Goal: Information Seeking & Learning: Learn about a topic

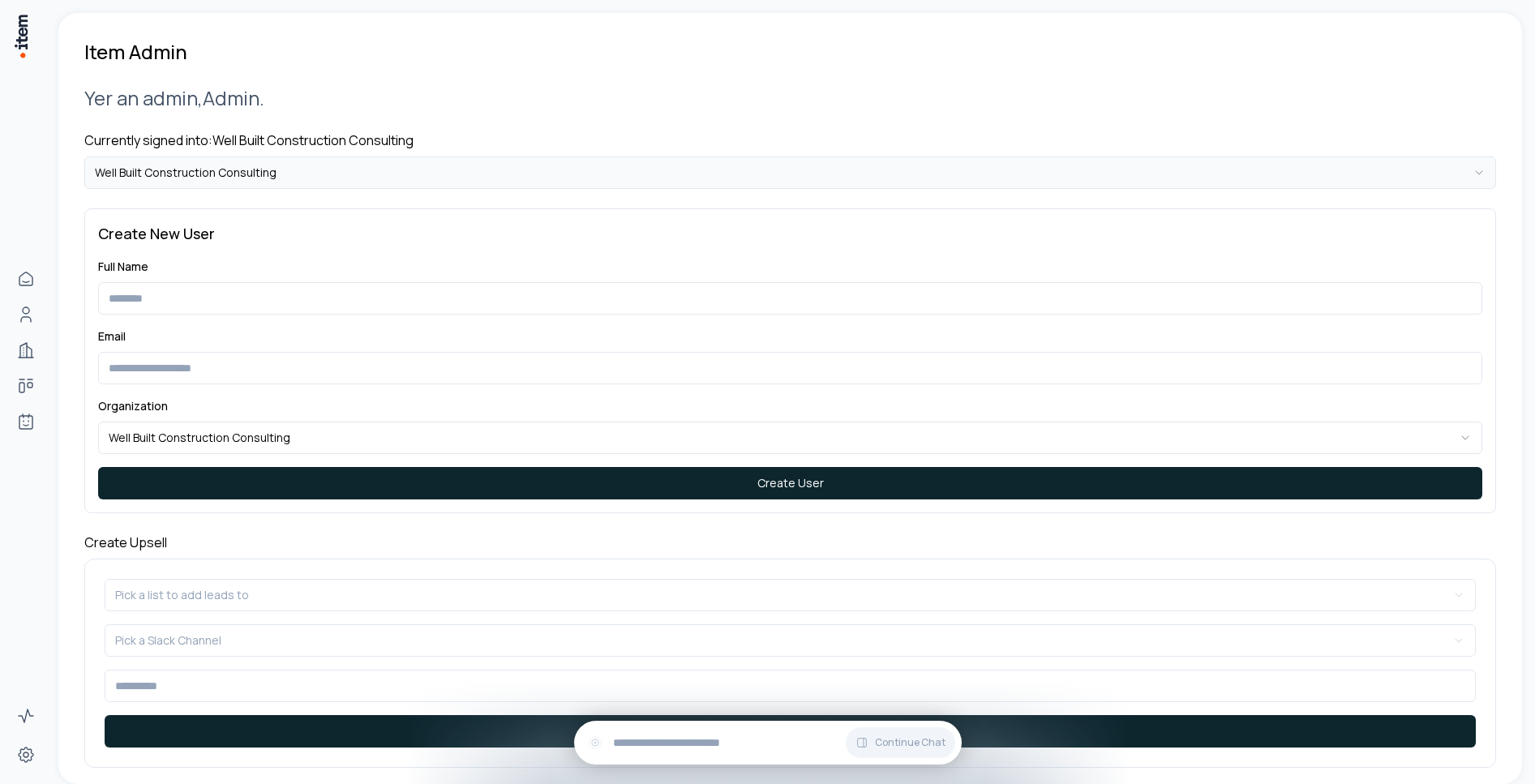
click at [355, 170] on html "**********" at bounding box center [768, 392] width 1535 height 784
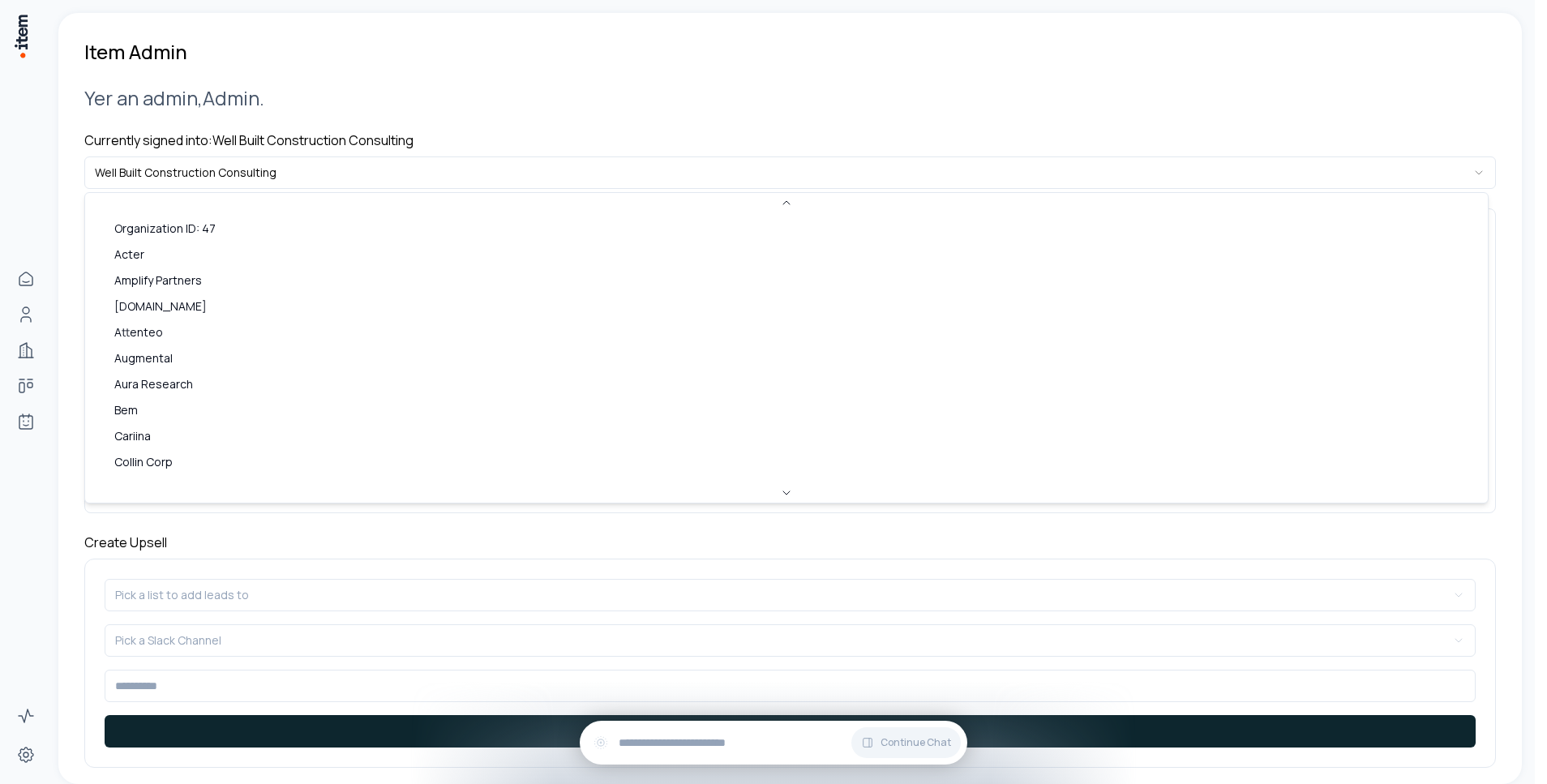
scroll to position [624, 0]
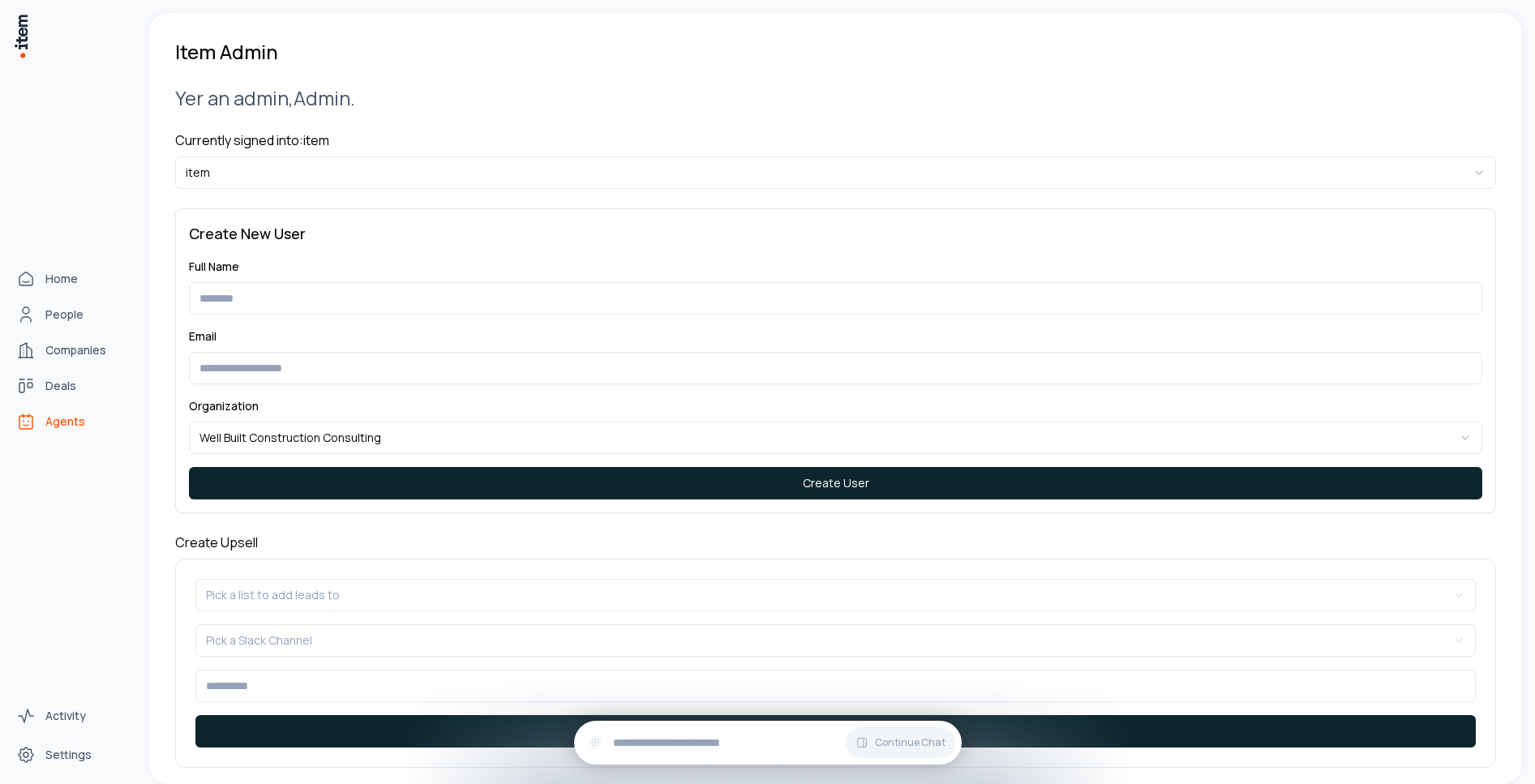
click at [32, 416] on icon "Agents" at bounding box center [26, 422] width 13 height 13
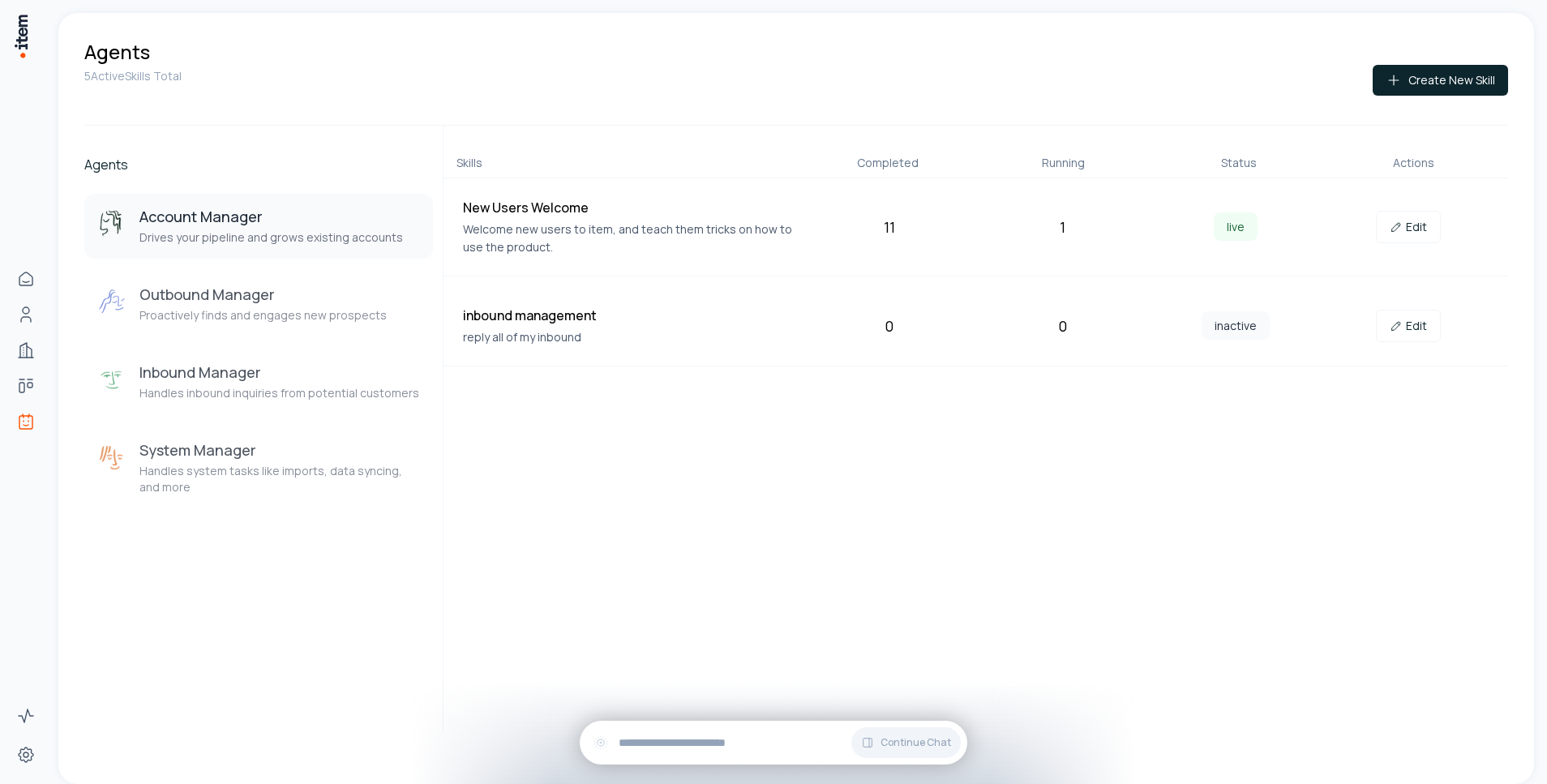
click at [308, 216] on h3 "Account Manager" at bounding box center [270, 217] width 263 height 20
click at [1389, 229] on link "Edit" at bounding box center [1408, 227] width 65 height 32
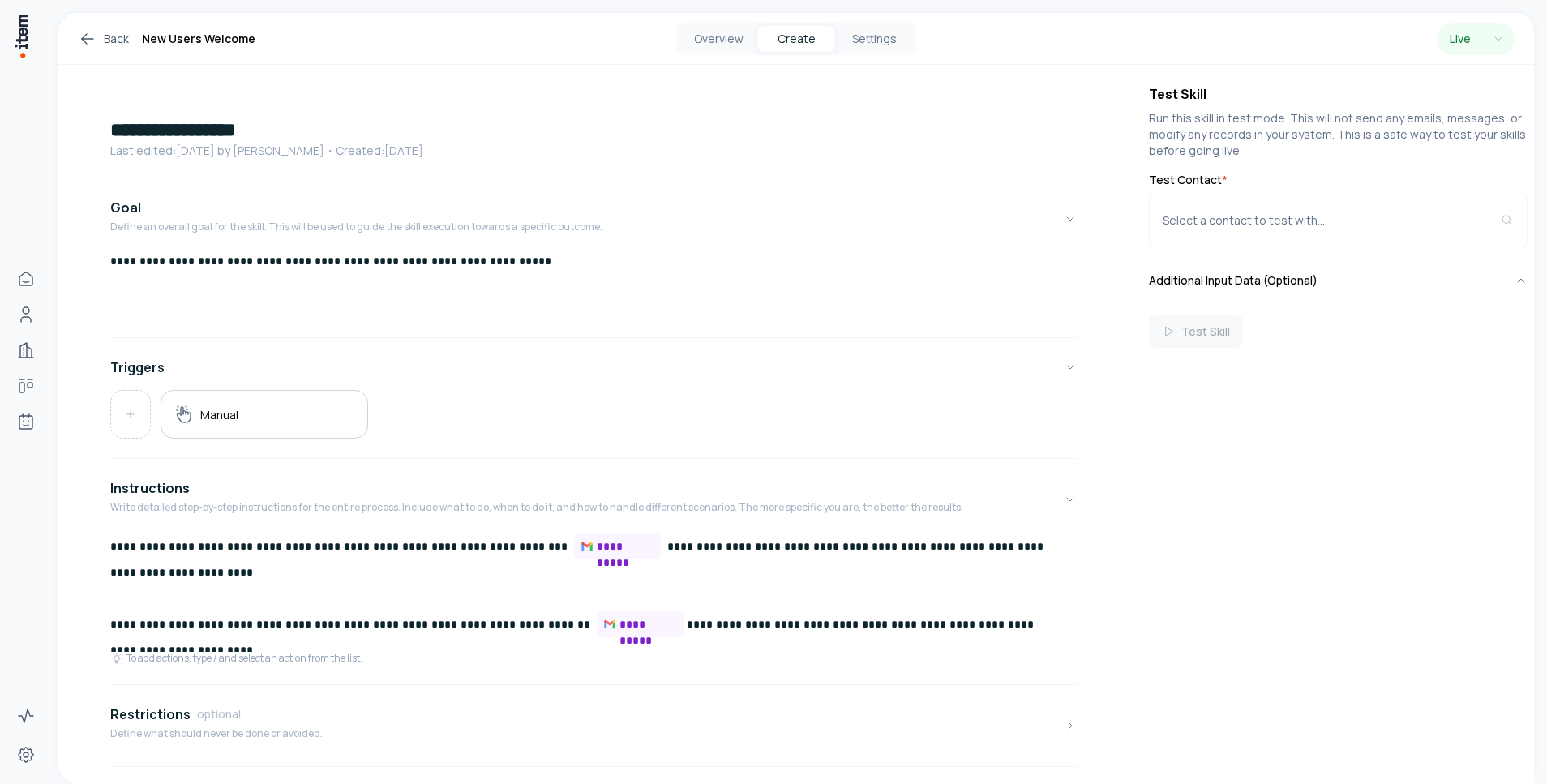
scroll to position [253, 0]
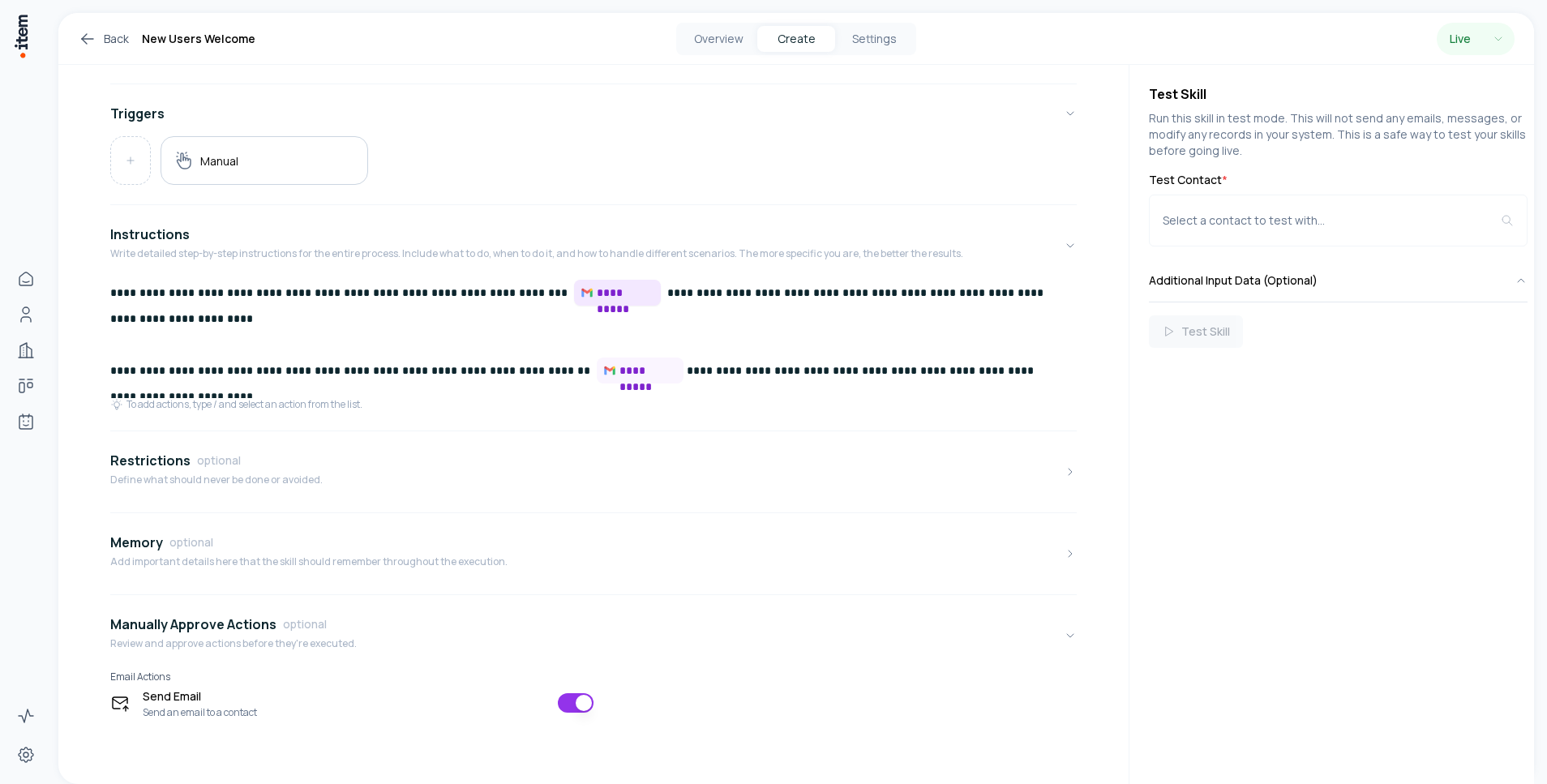
click at [597, 287] on span "**********" at bounding box center [625, 293] width 58 height 16
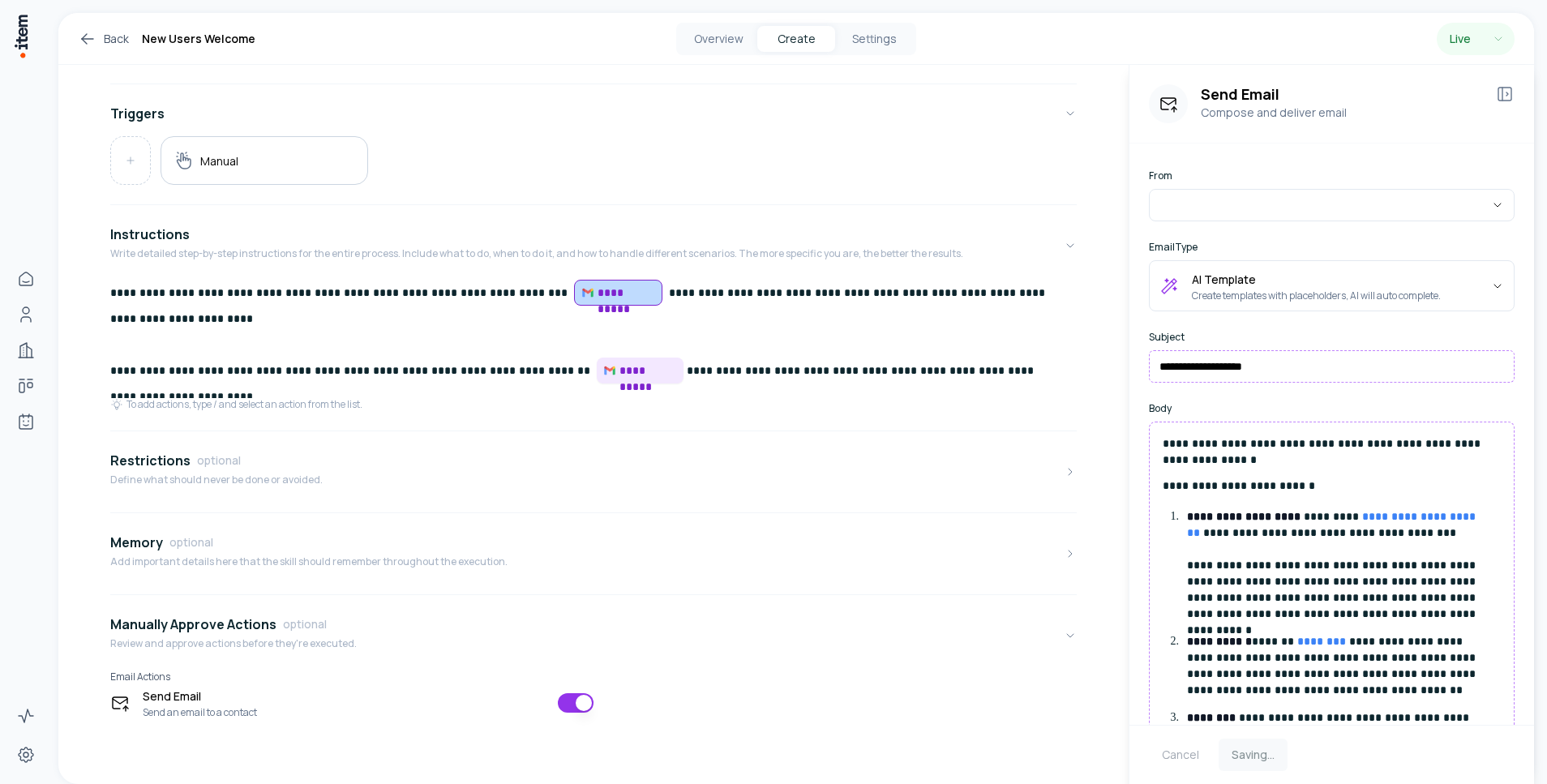
click at [619, 367] on span "**********" at bounding box center [648, 370] width 58 height 16
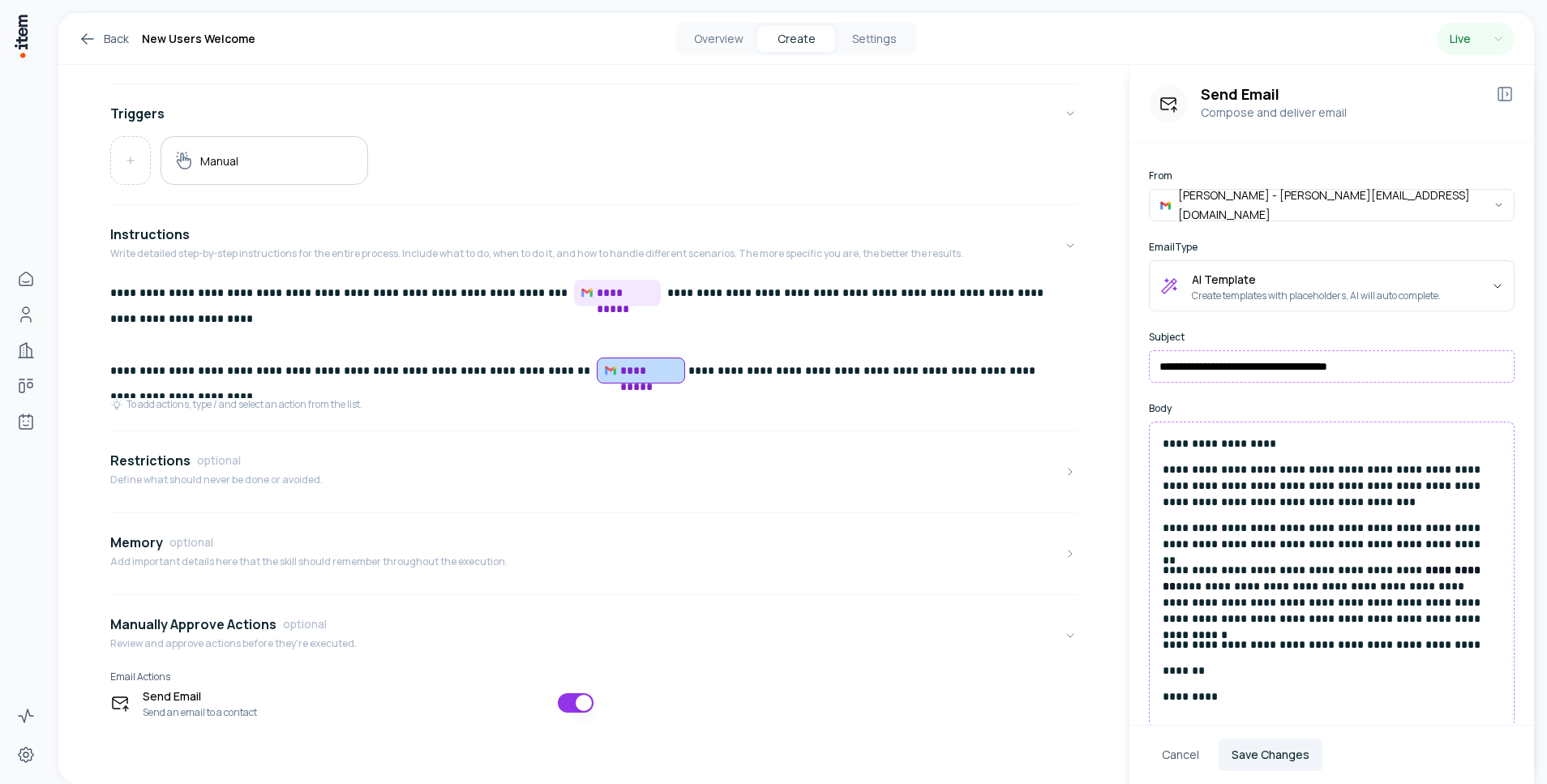
click at [574, 284] on span "**********" at bounding box center [616, 293] width 87 height 26
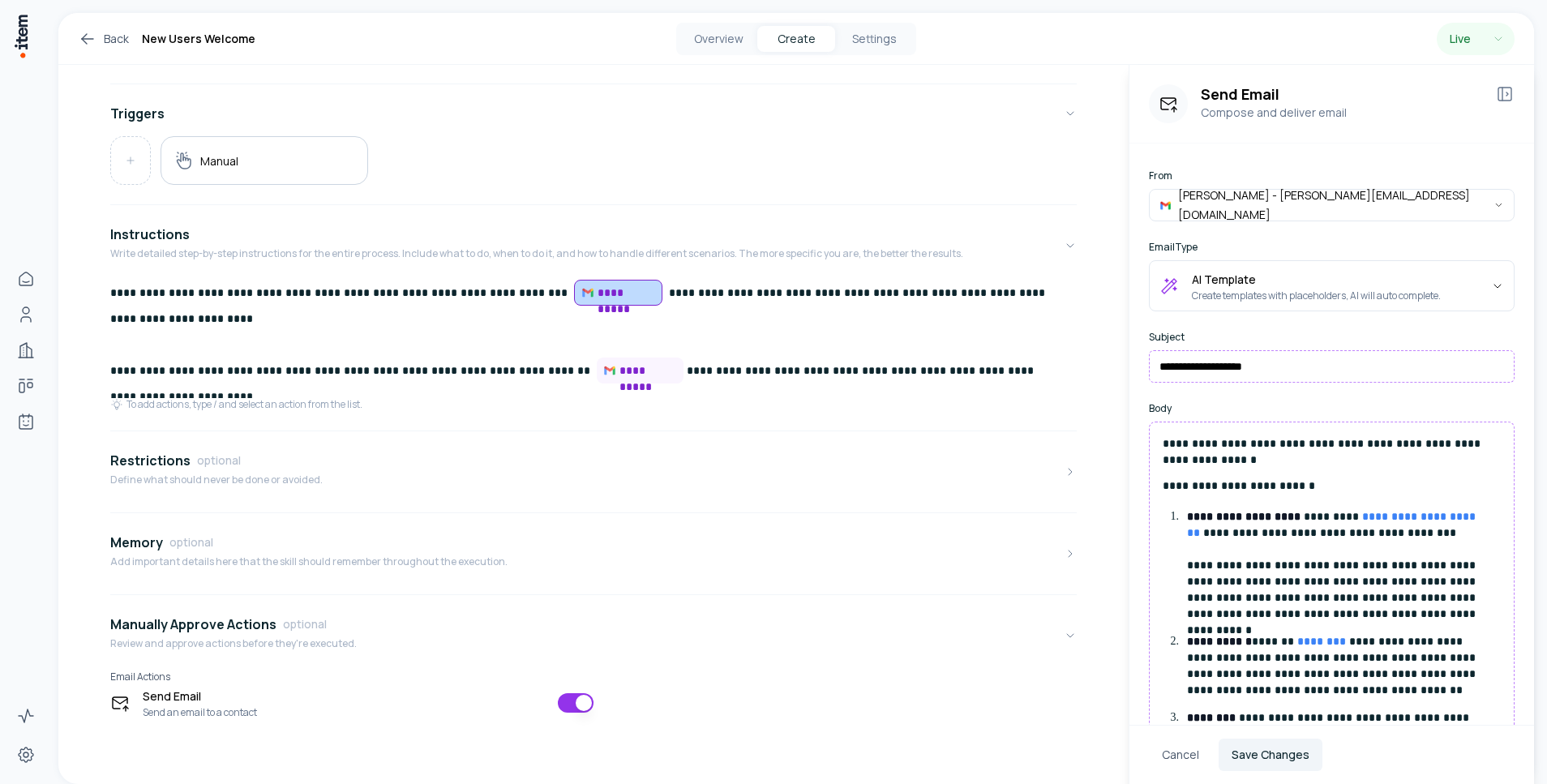
scroll to position [210, 0]
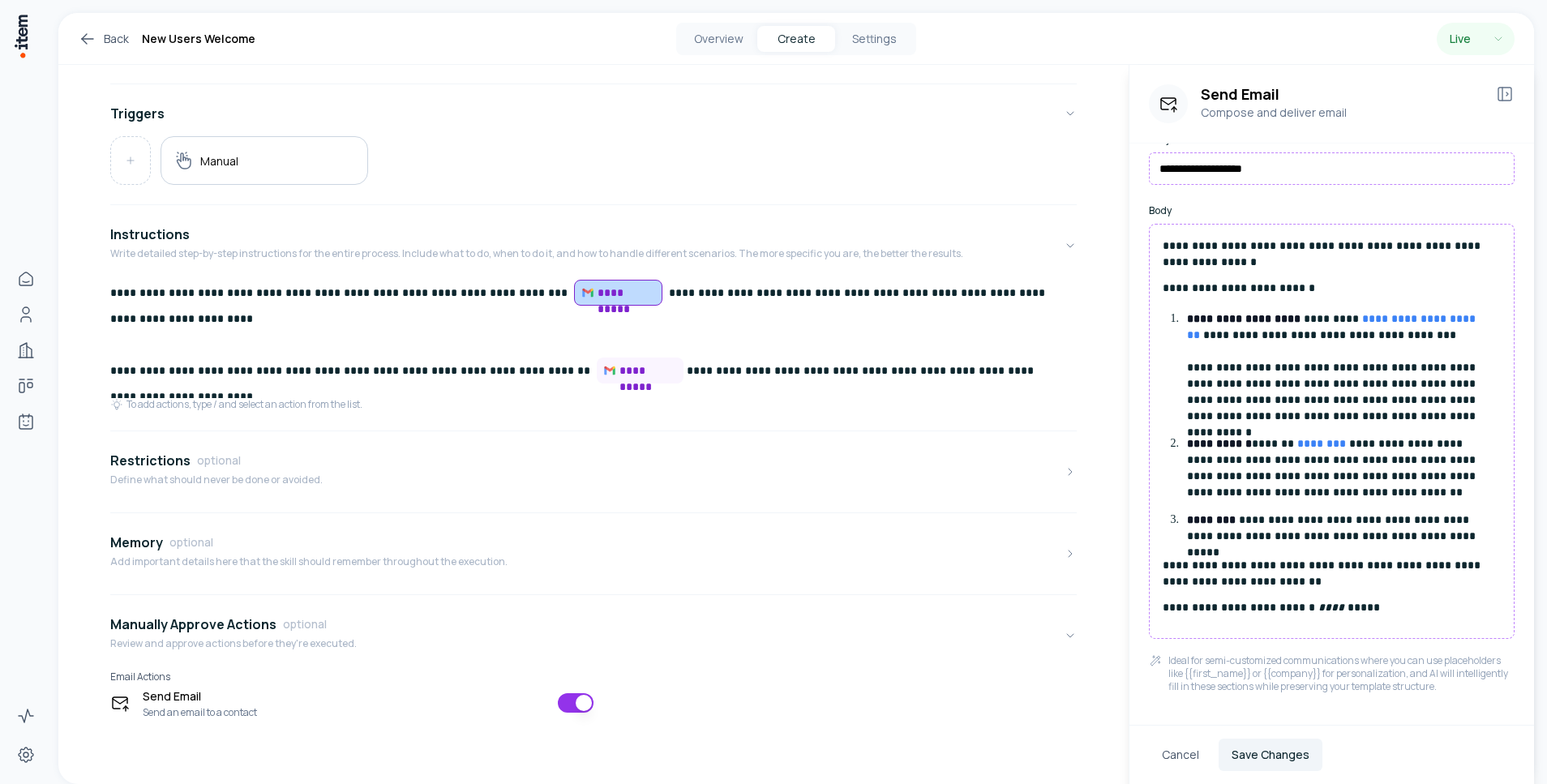
click at [564, 697] on button "button" at bounding box center [575, 703] width 36 height 20
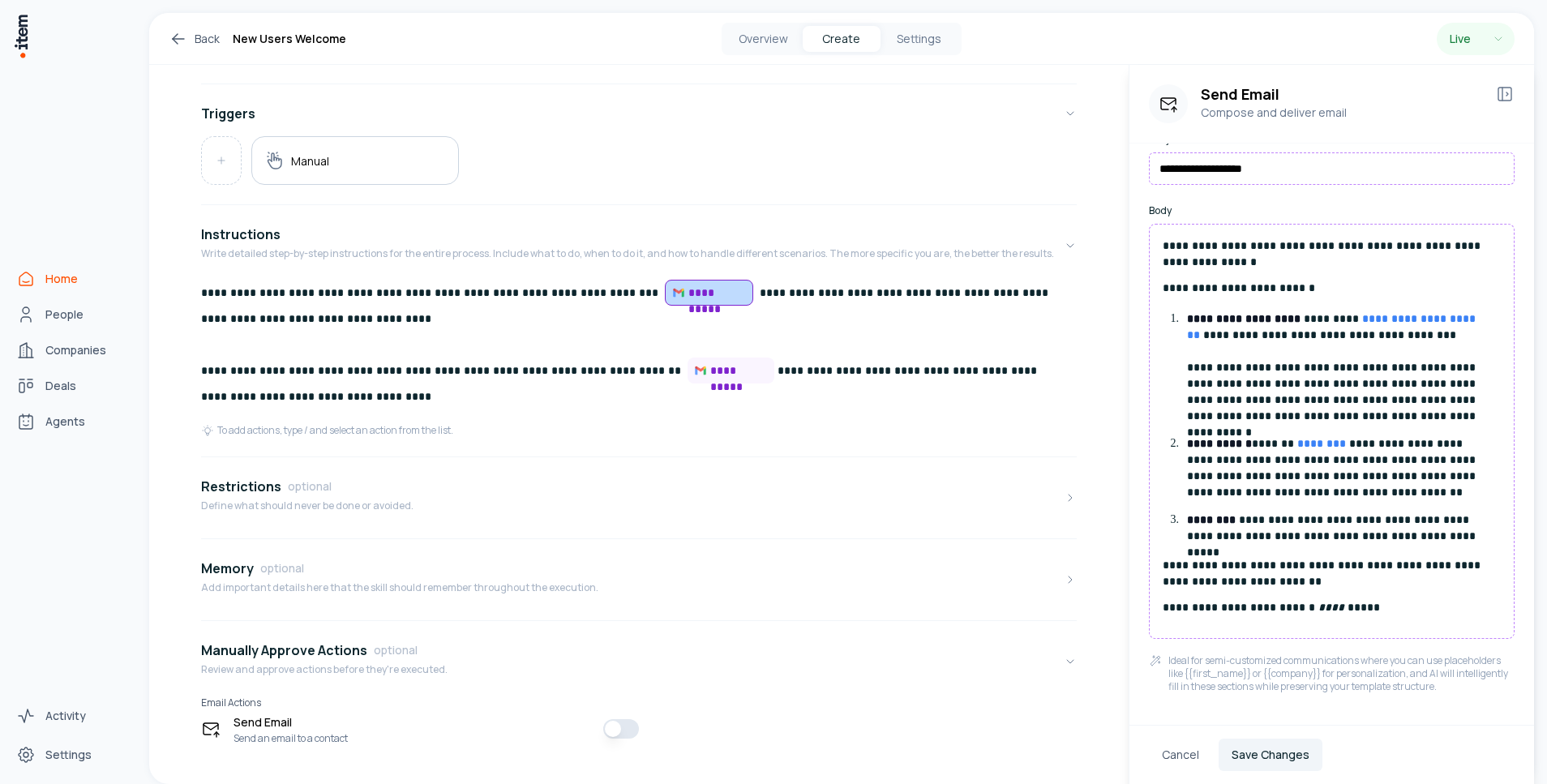
click at [44, 279] on link "Home" at bounding box center [71, 278] width 123 height 32
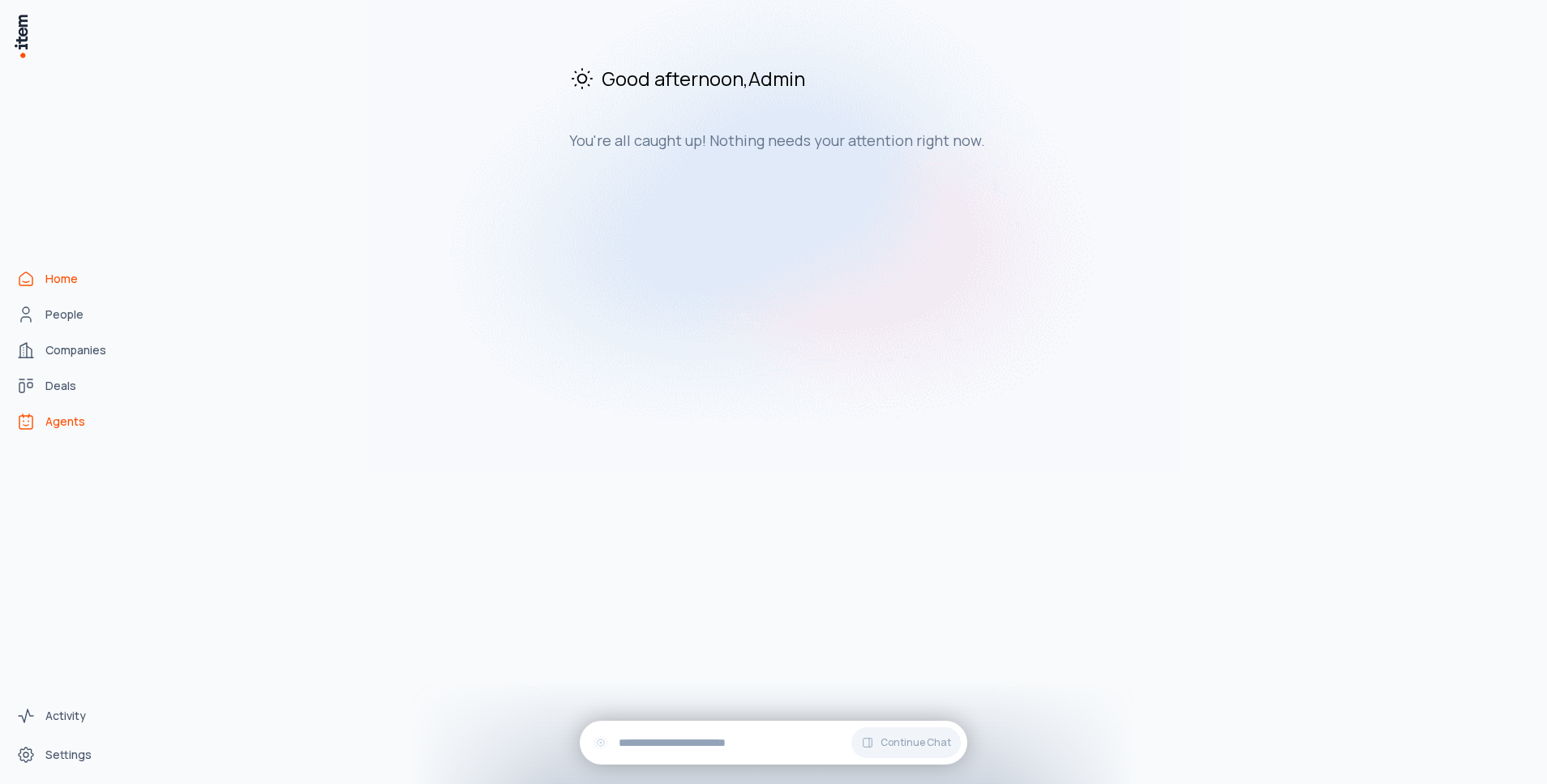
click at [71, 424] on span "Agents" at bounding box center [65, 422] width 40 height 16
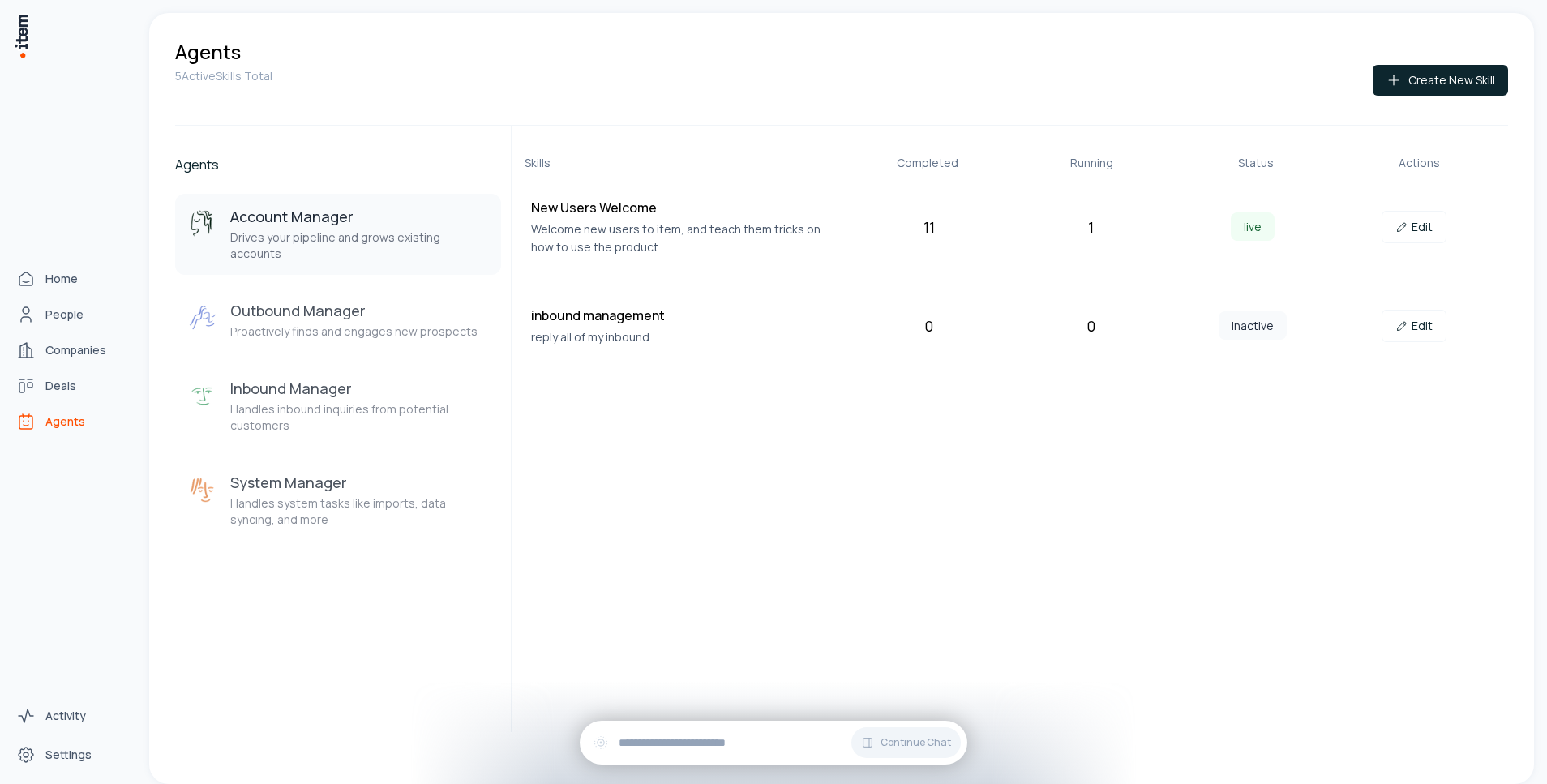
click at [31, 408] on link "Agents" at bounding box center [71, 421] width 123 height 32
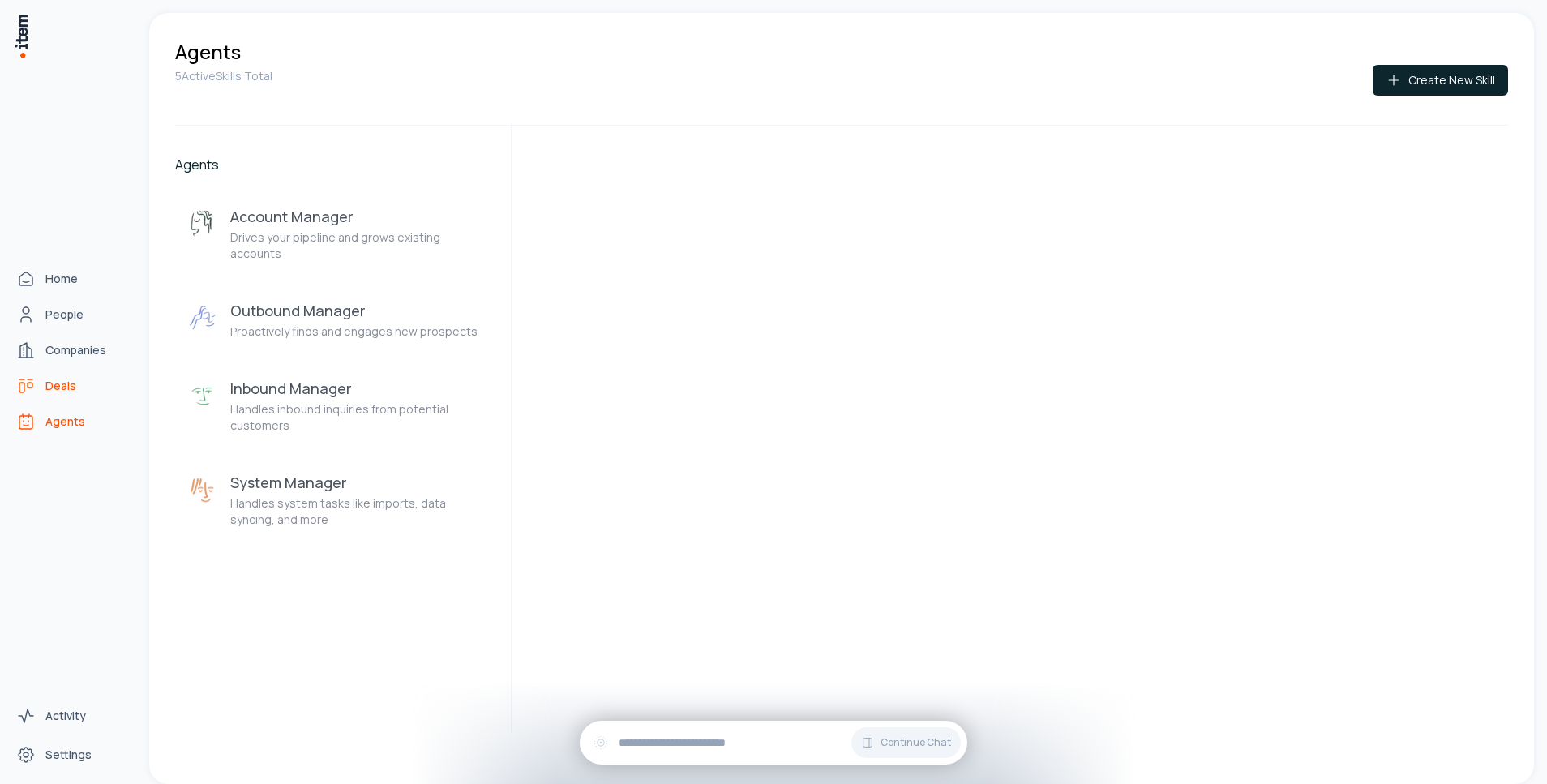
click at [32, 398] on link "Deals" at bounding box center [71, 385] width 123 height 32
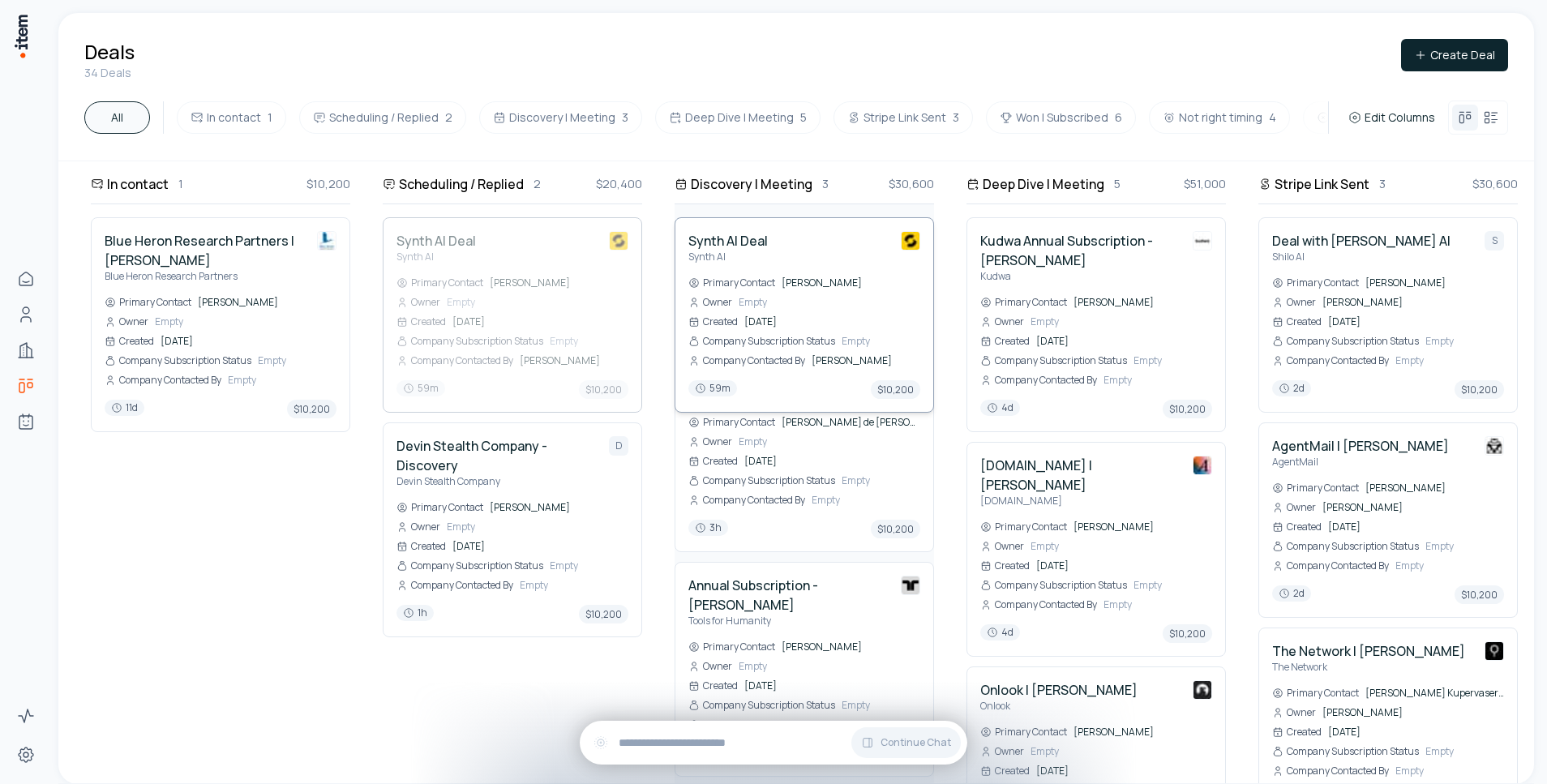
drag, startPoint x: 503, startPoint y: 327, endPoint x: 792, endPoint y: 345, distance: 289.6
click at [792, 345] on div "In contact 1 $10,200 Blue Heron Research Partners | [PERSON_NAME] Blue Heron Re…" at bounding box center [1387, 472] width 2660 height 622
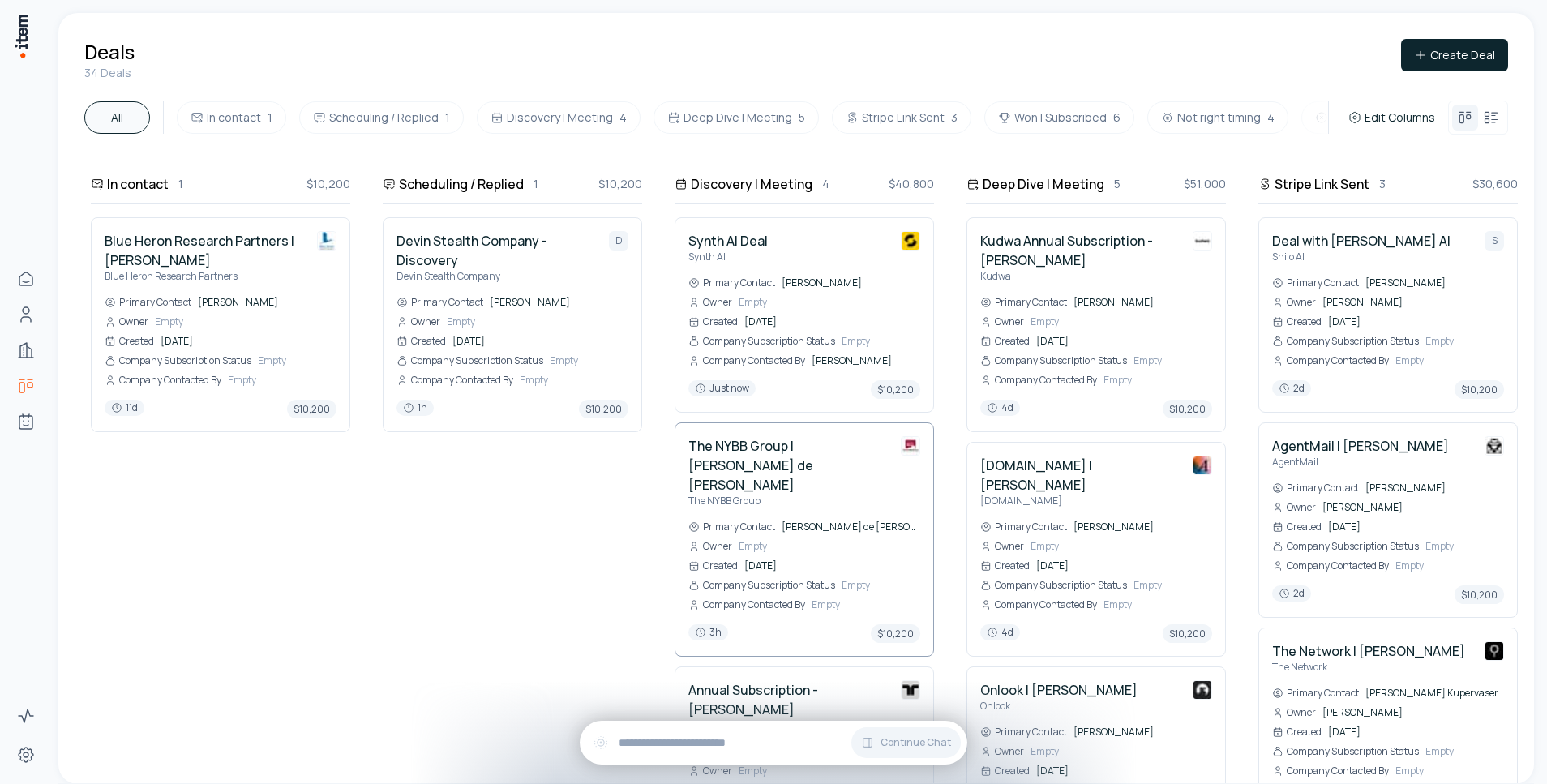
scroll to position [21, 0]
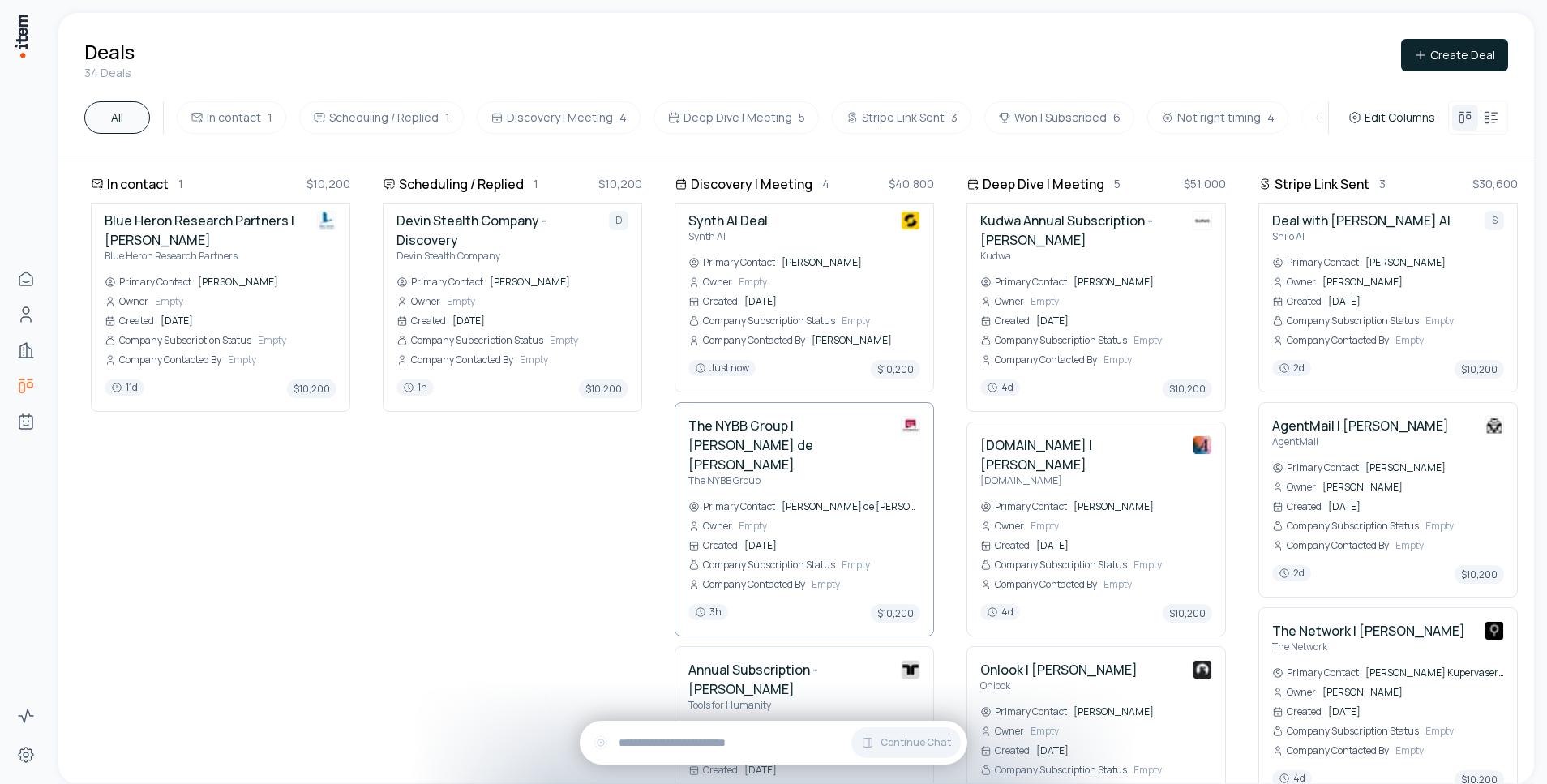
click at [814, 425] on h4 "The NYBB Group | [PERSON_NAME] de [PERSON_NAME]" at bounding box center [789, 444] width 200 height 58
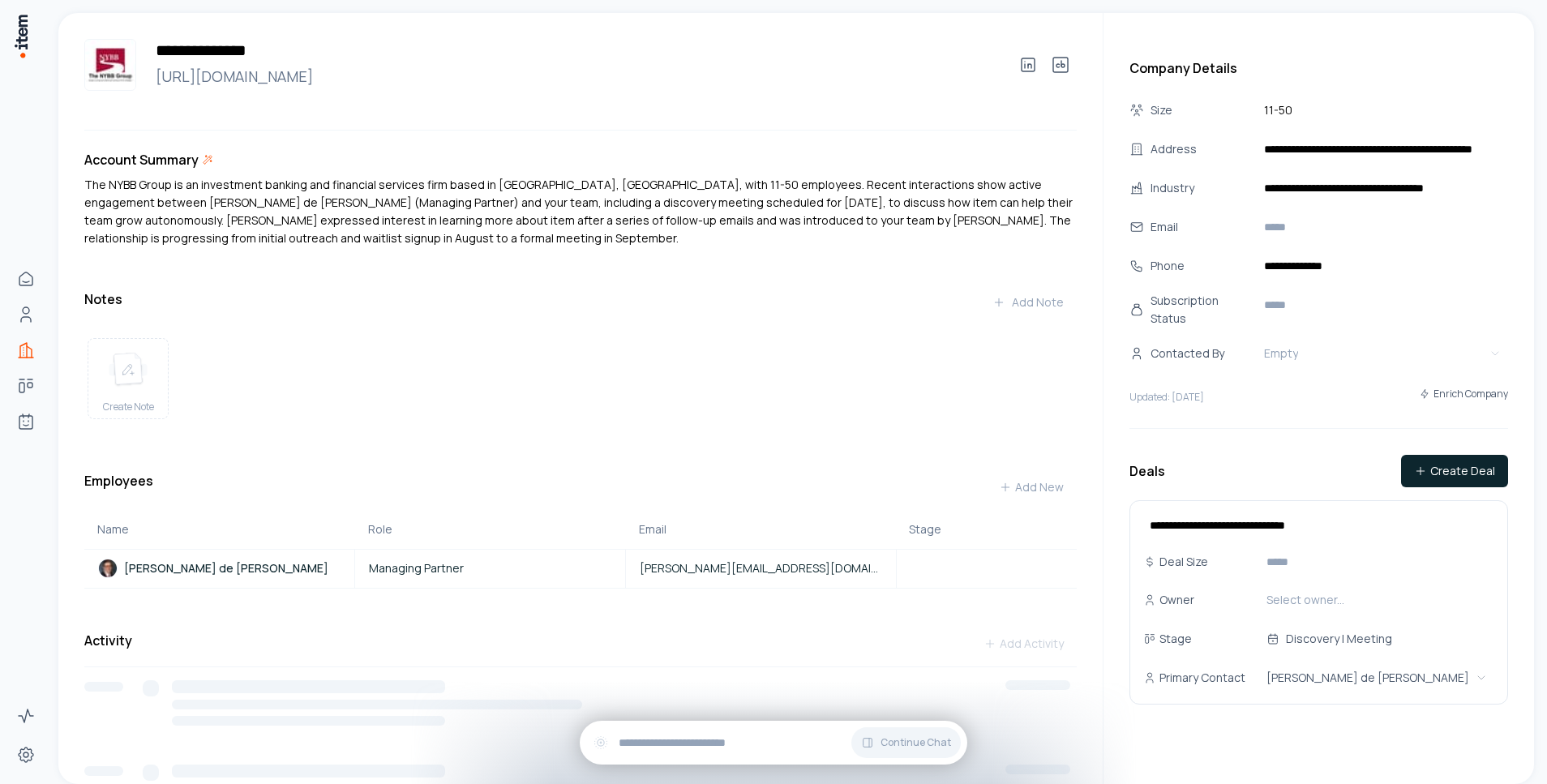
scroll to position [260, 0]
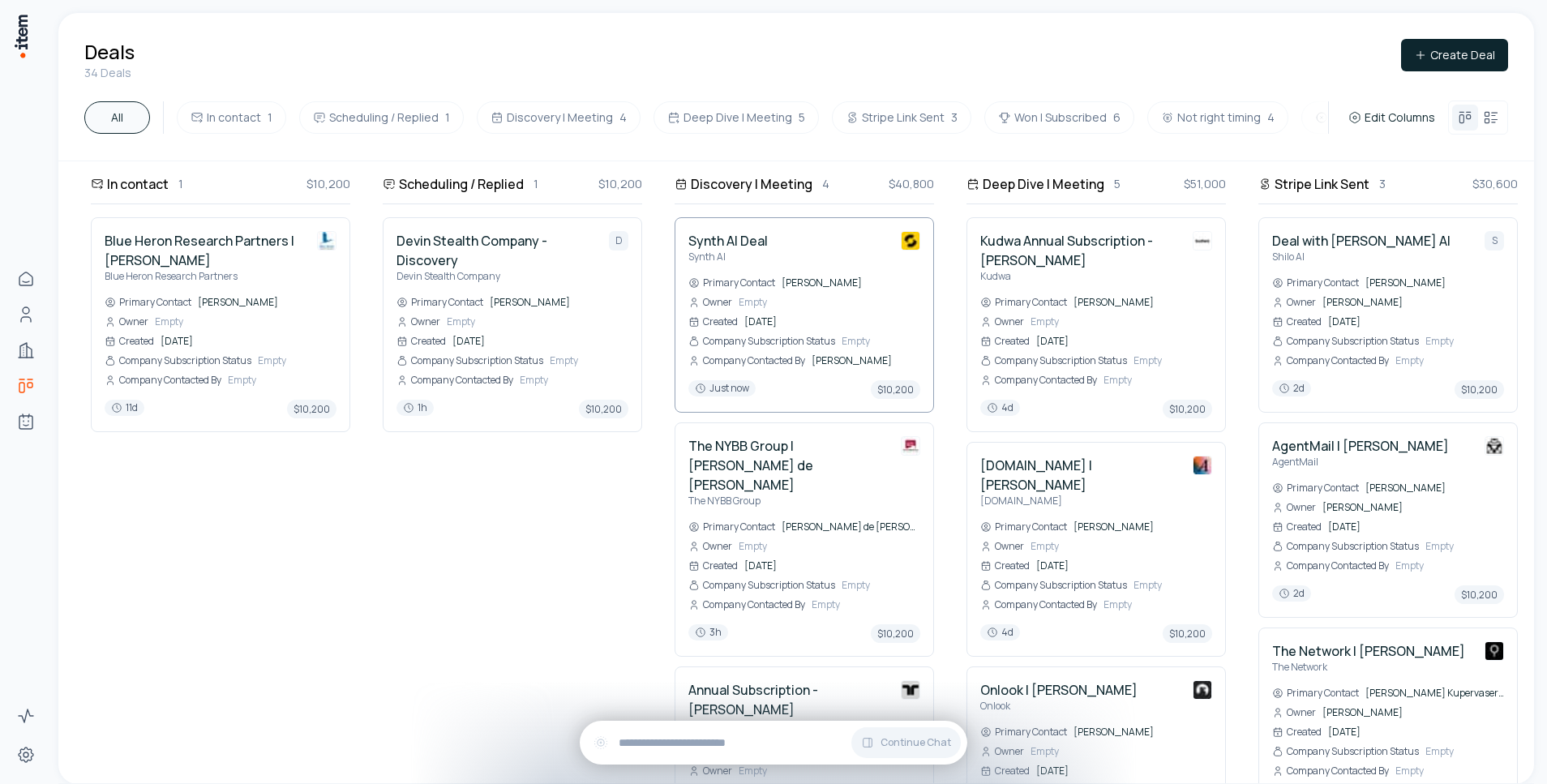
click at [750, 237] on h4 "Synth AI Deal" at bounding box center [728, 241] width 79 height 20
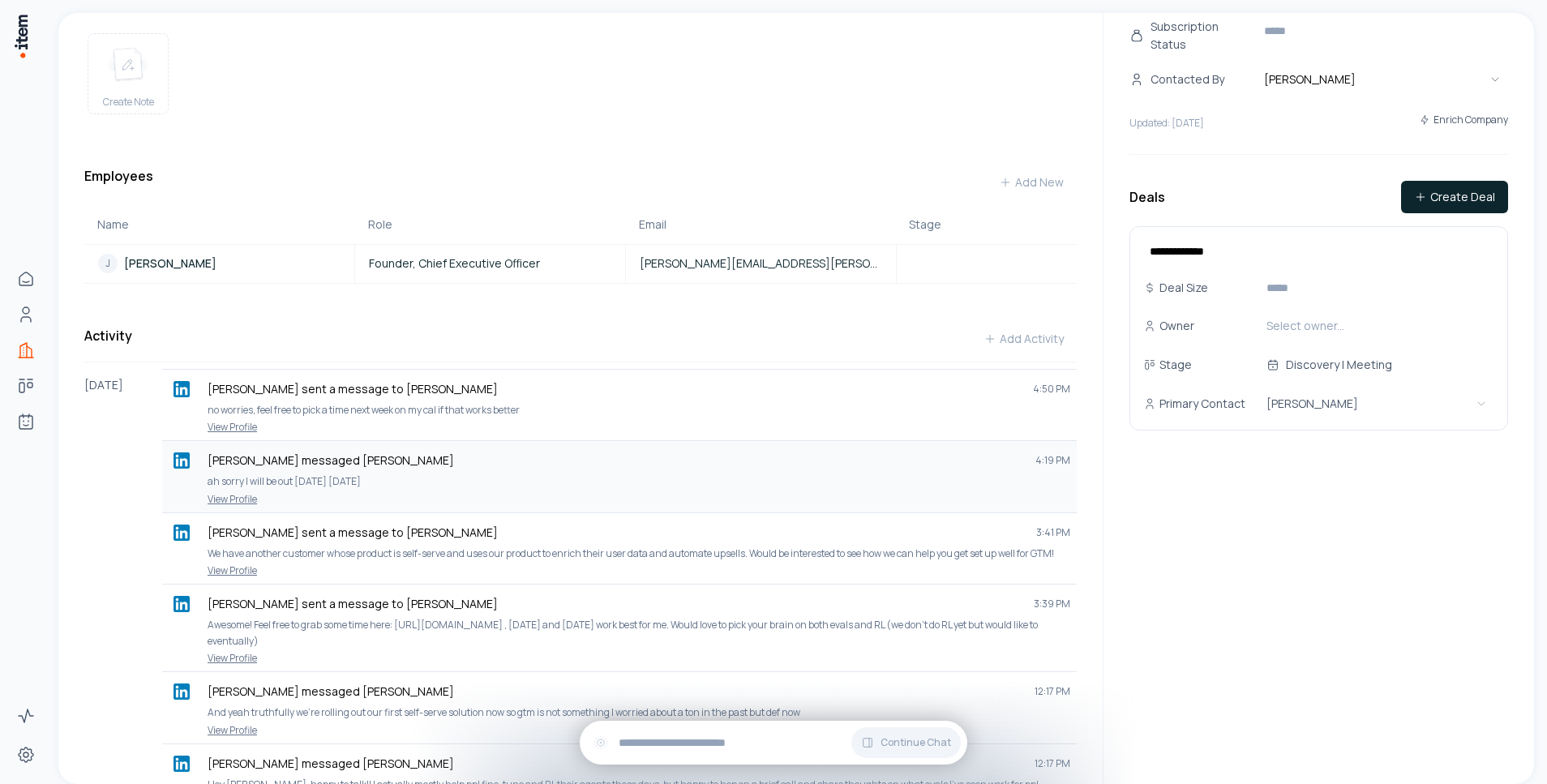
scroll to position [316, 0]
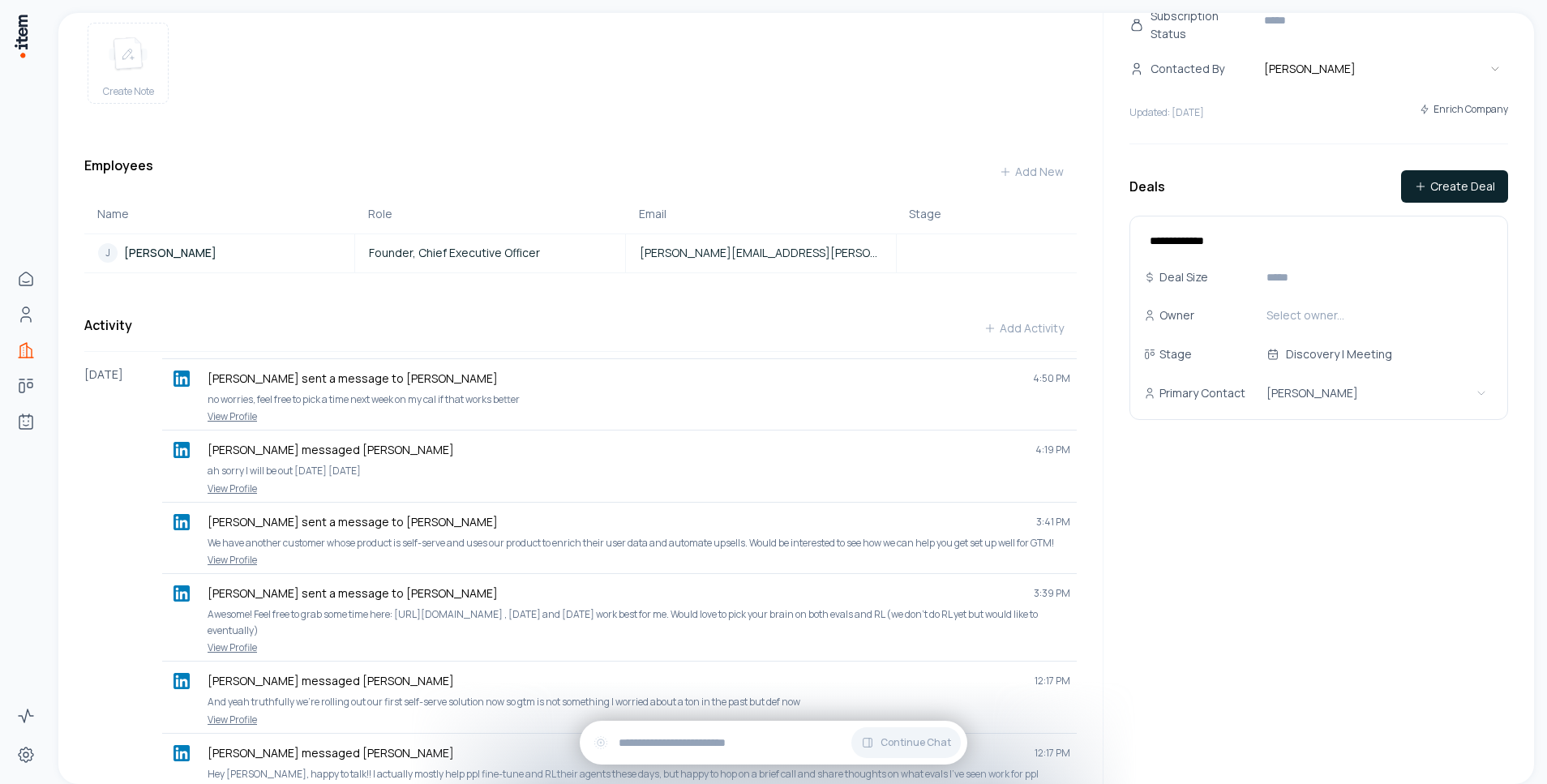
drag, startPoint x: 85, startPoint y: 508, endPoint x: 94, endPoint y: 506, distance: 9.2
click at [86, 508] on div "[DATE]" at bounding box center [123, 654] width 78 height 590
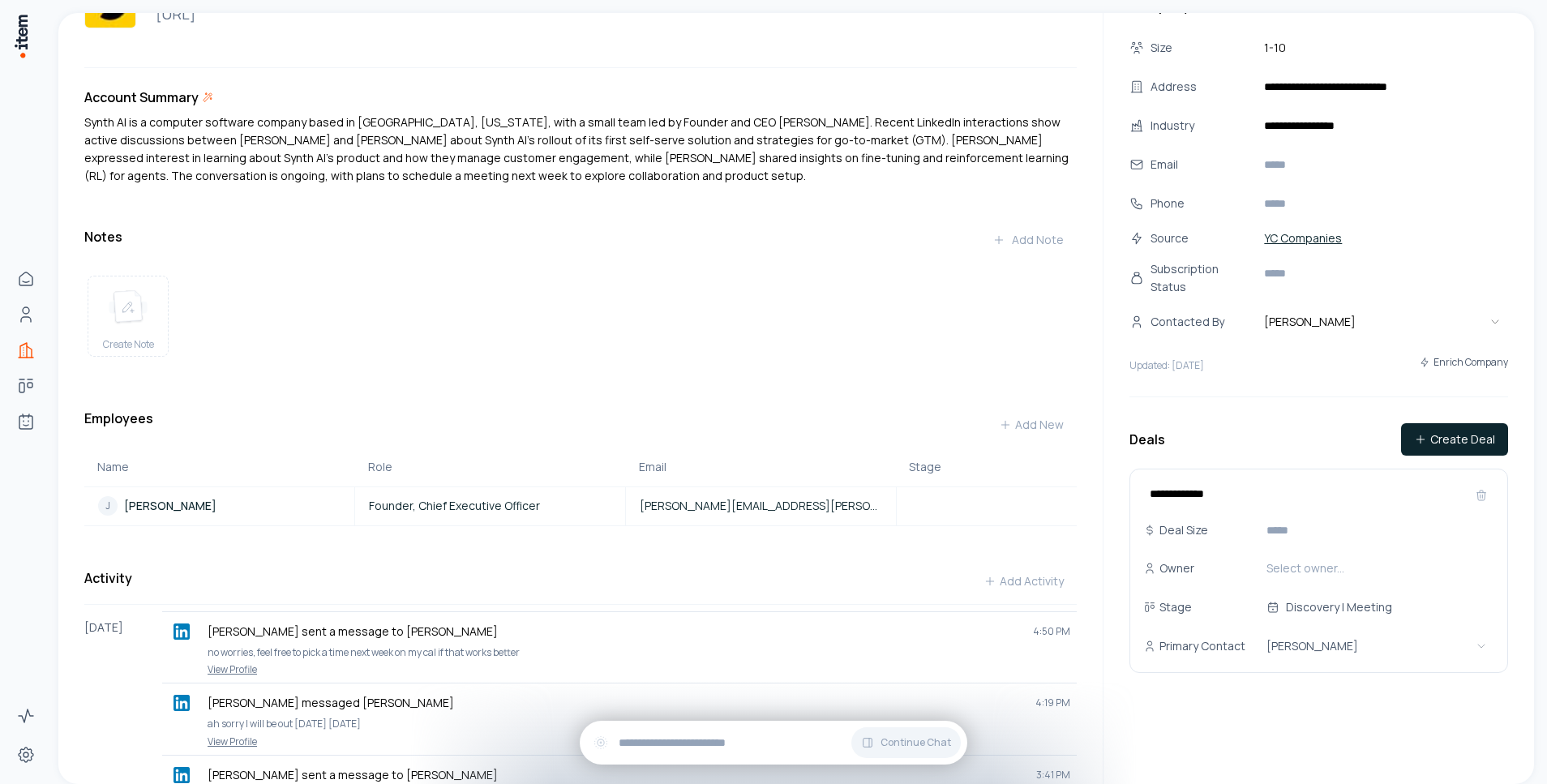
scroll to position [36, 0]
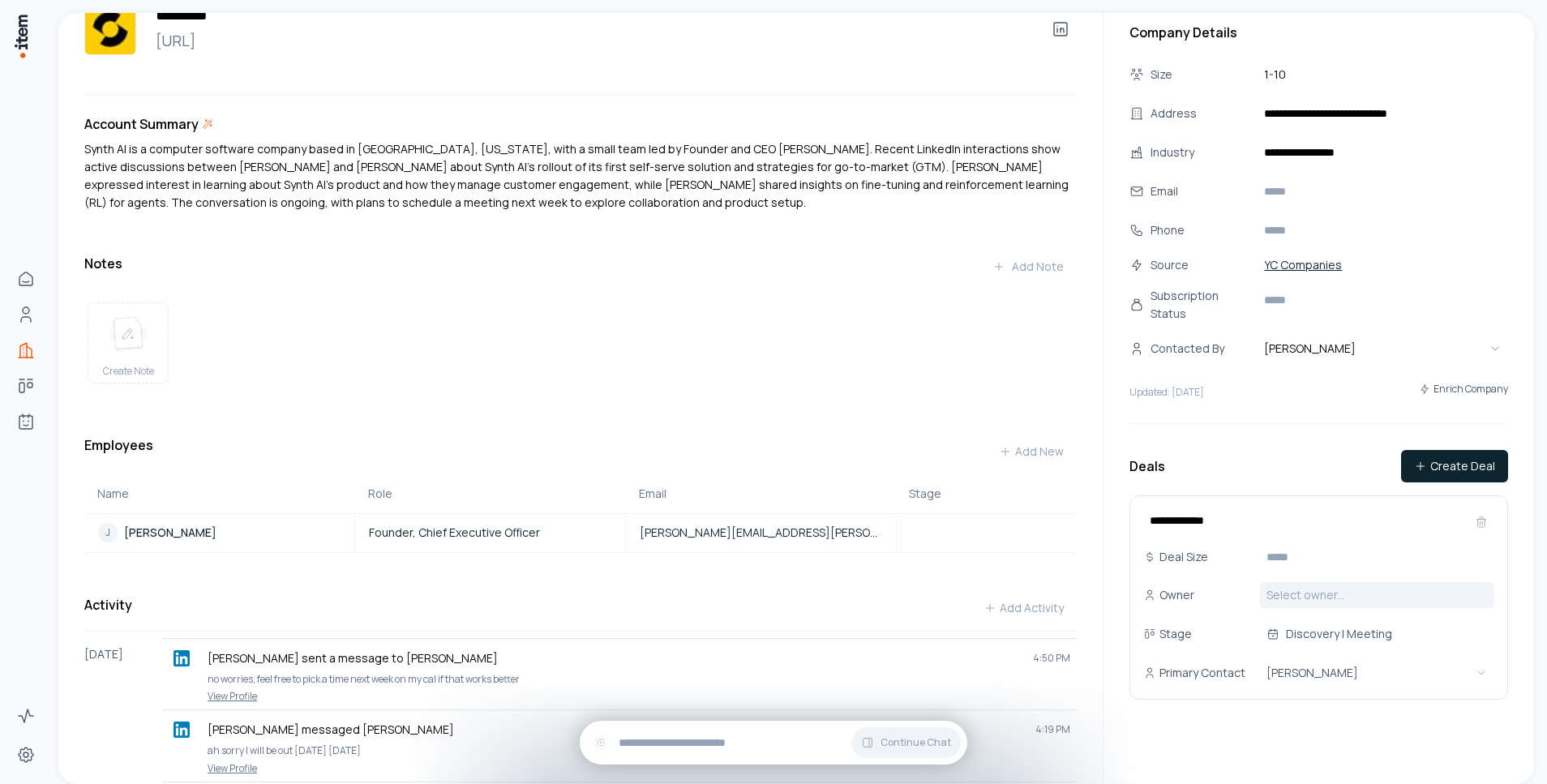
click at [1306, 591] on html "Home People Companies Deals Agents Activity Settings ******** [URL] Account Sum…" at bounding box center [774, 392] width 1547 height 784
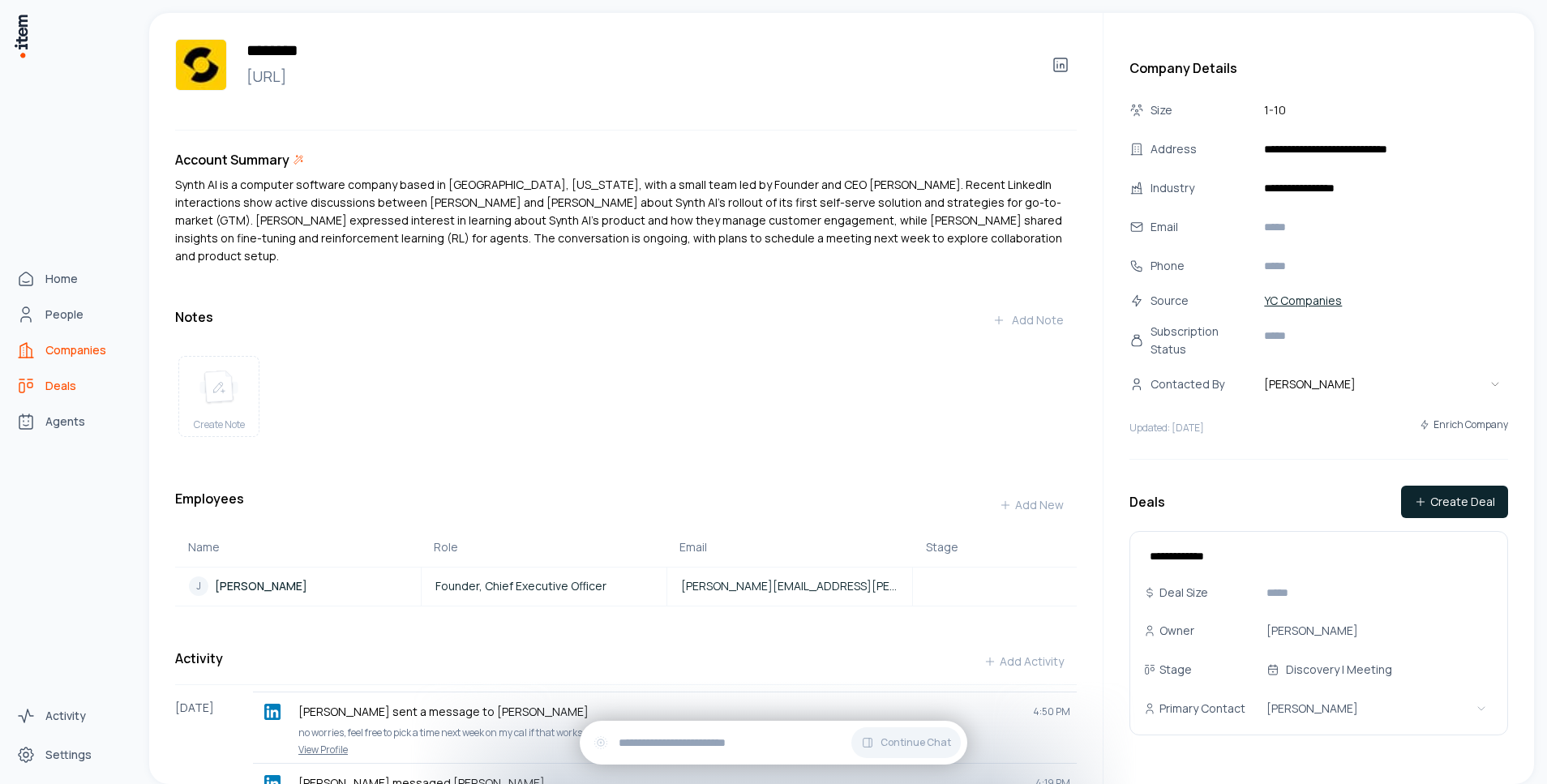
click at [38, 390] on link "Deals" at bounding box center [71, 385] width 123 height 32
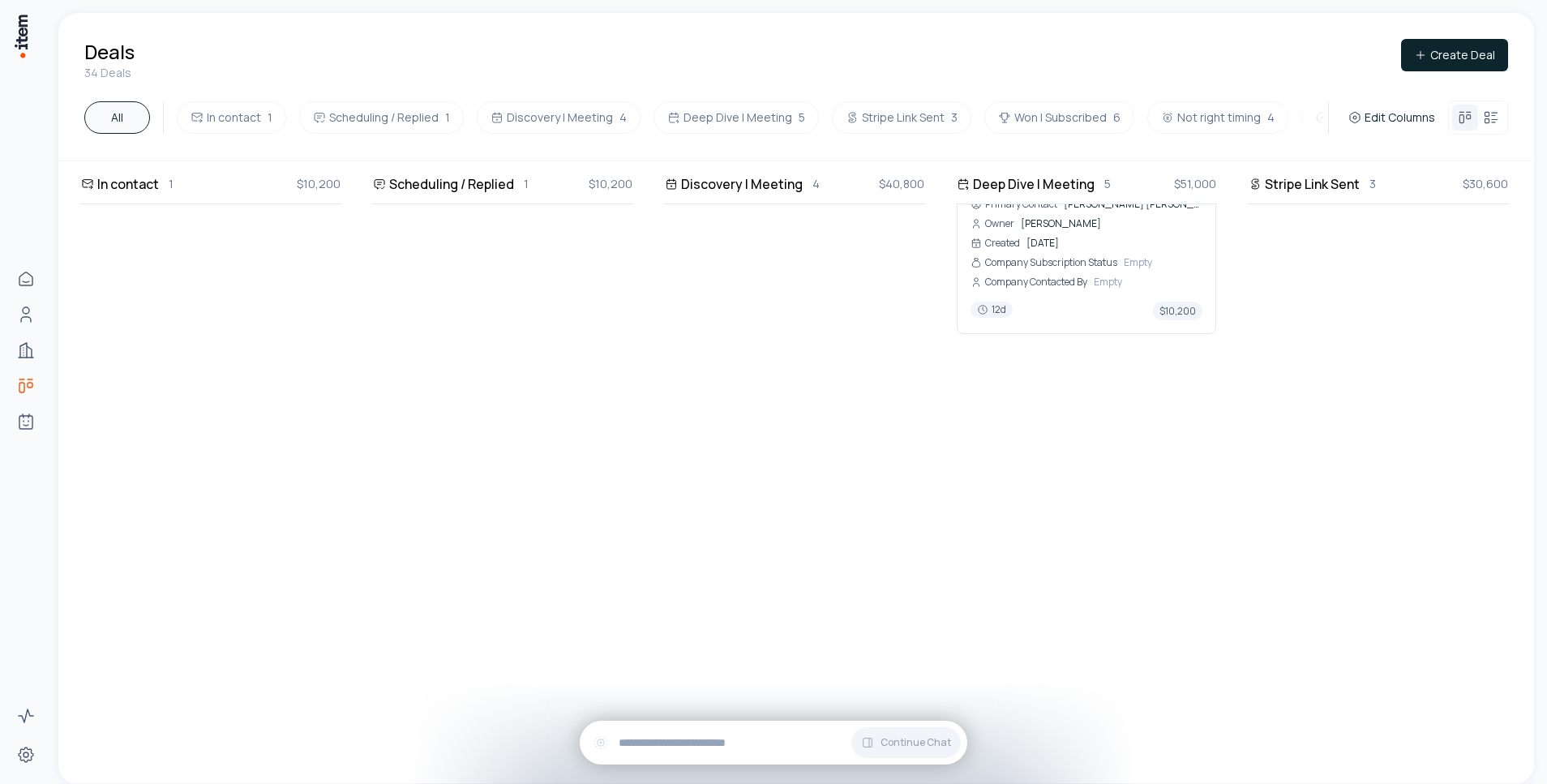
scroll to position [466, 10]
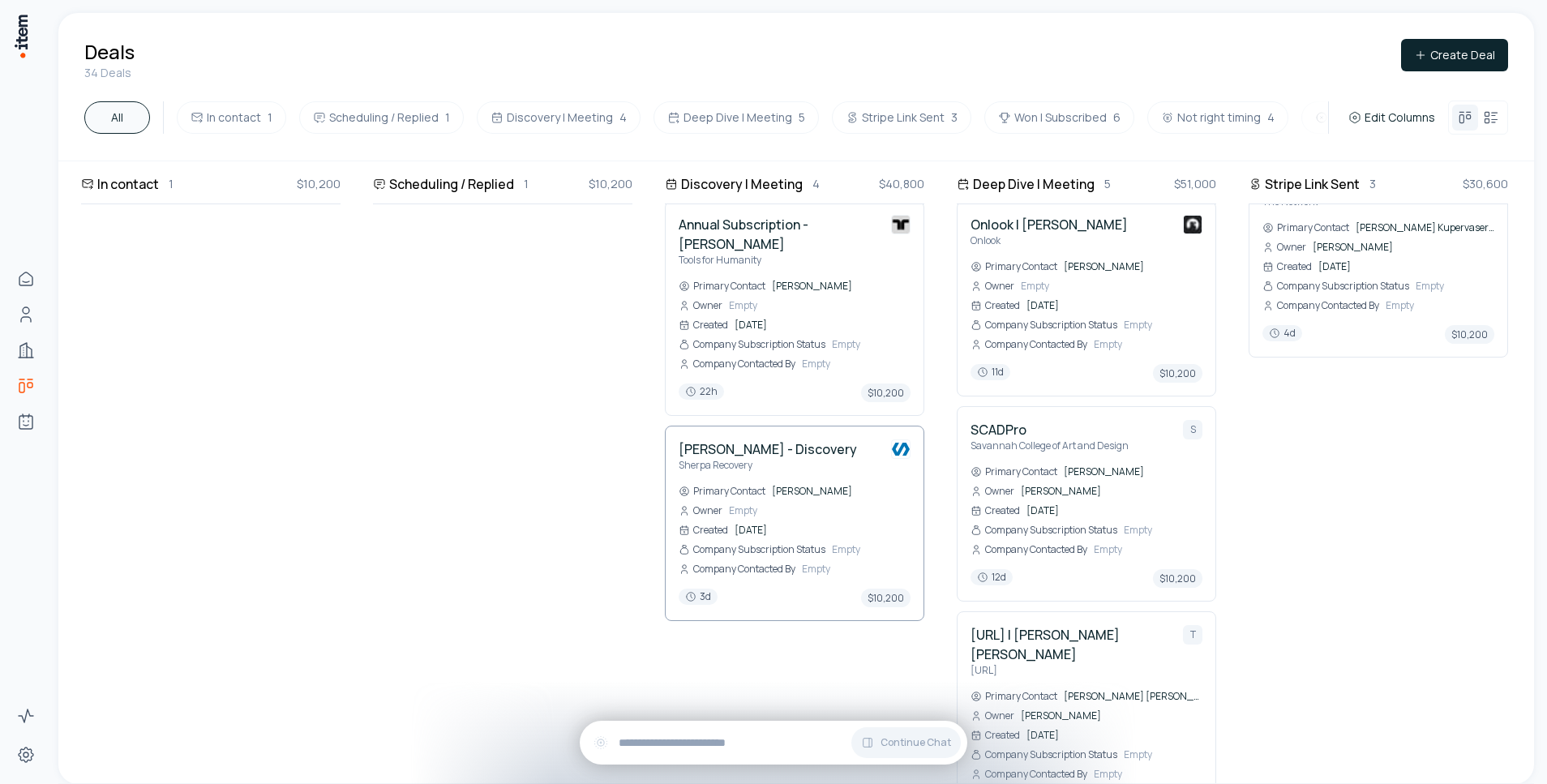
click at [789, 440] on h4 "[PERSON_NAME] - Discovery" at bounding box center [768, 450] width 178 height 20
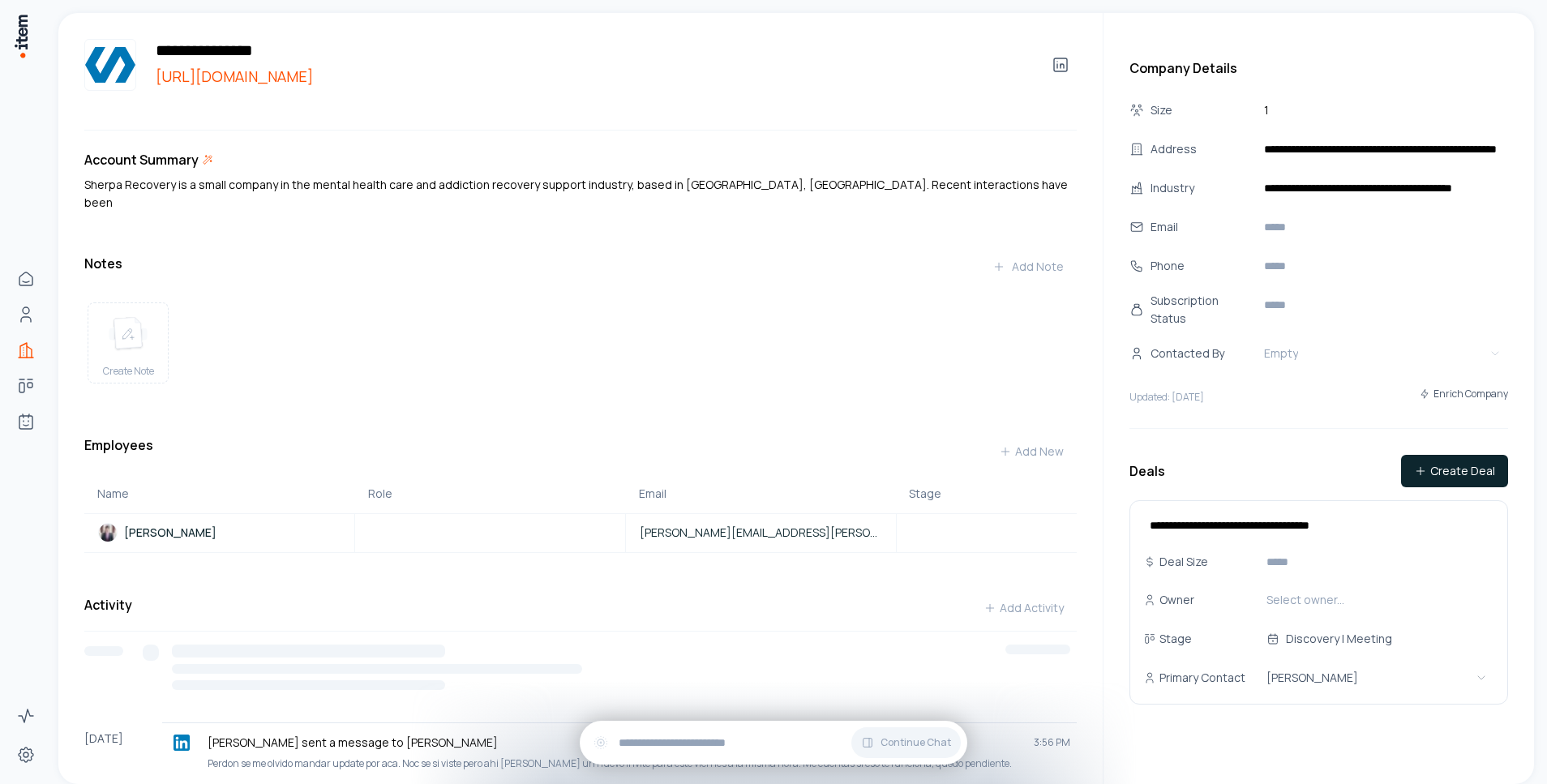
click at [350, 79] on link "[URL][DOMAIN_NAME]" at bounding box center [590, 76] width 882 height 22
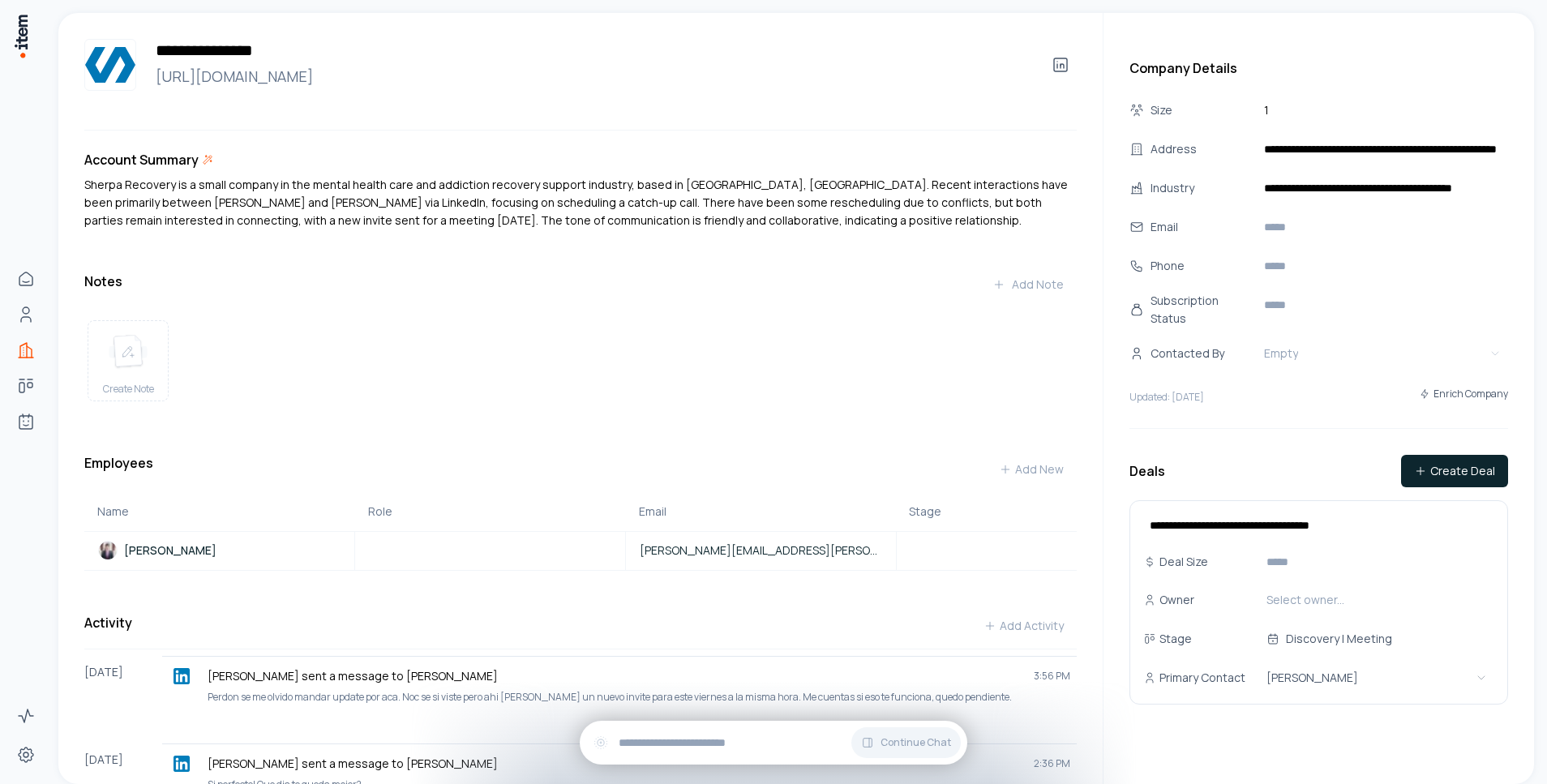
scroll to position [188, 0]
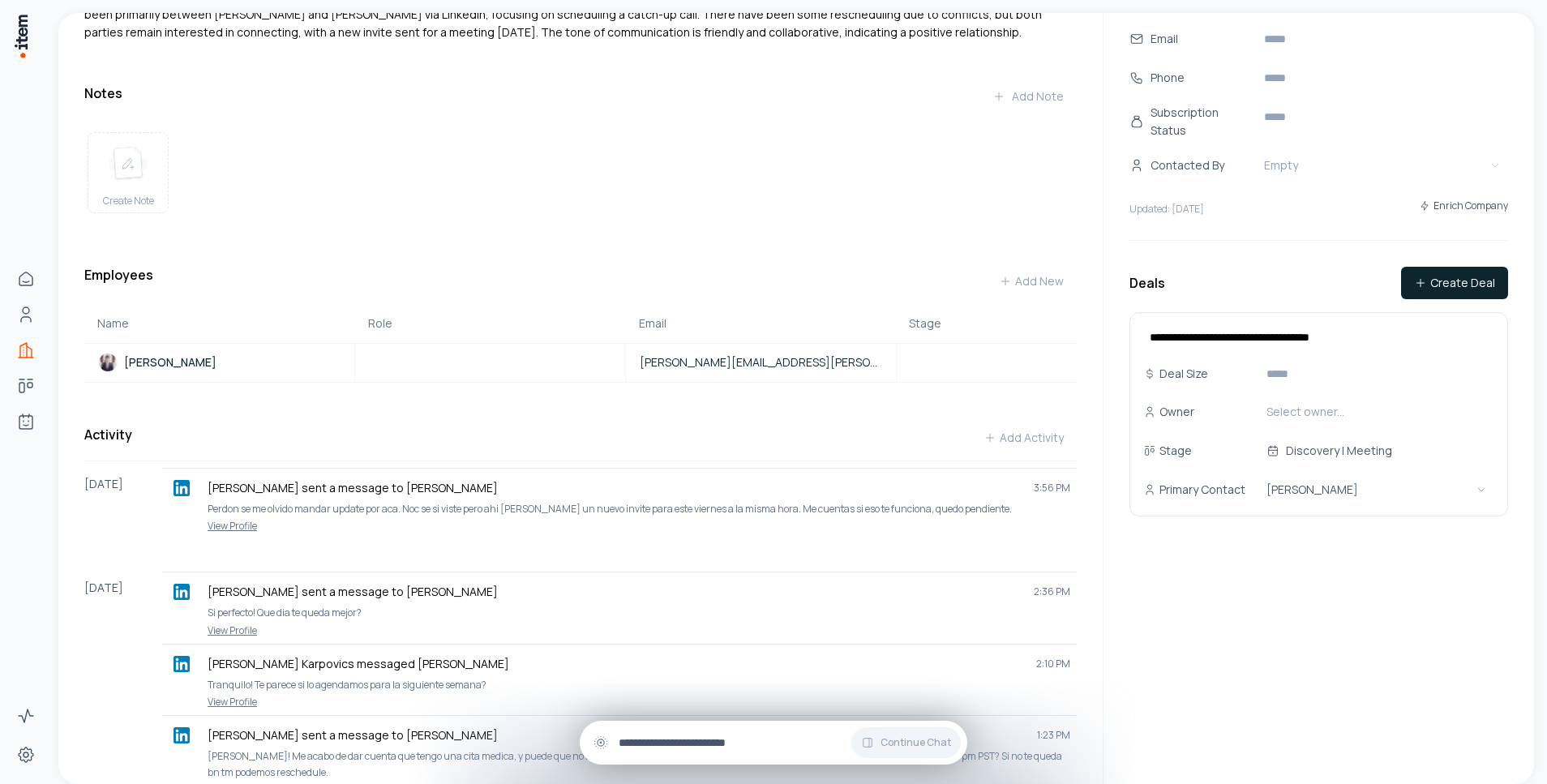
click at [690, 754] on div "Continue Chat" at bounding box center [774, 742] width 387 height 44
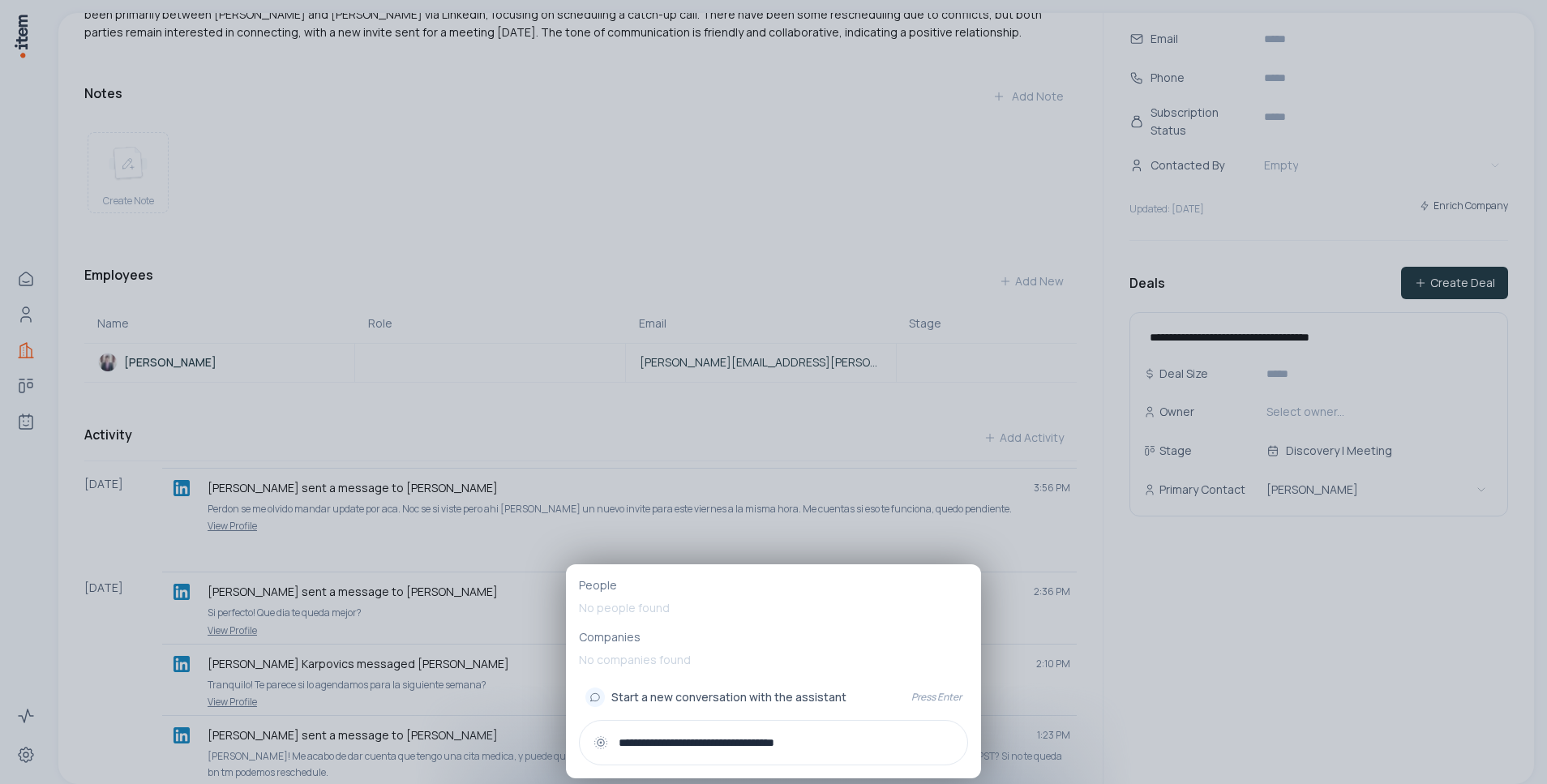
type input "**********"
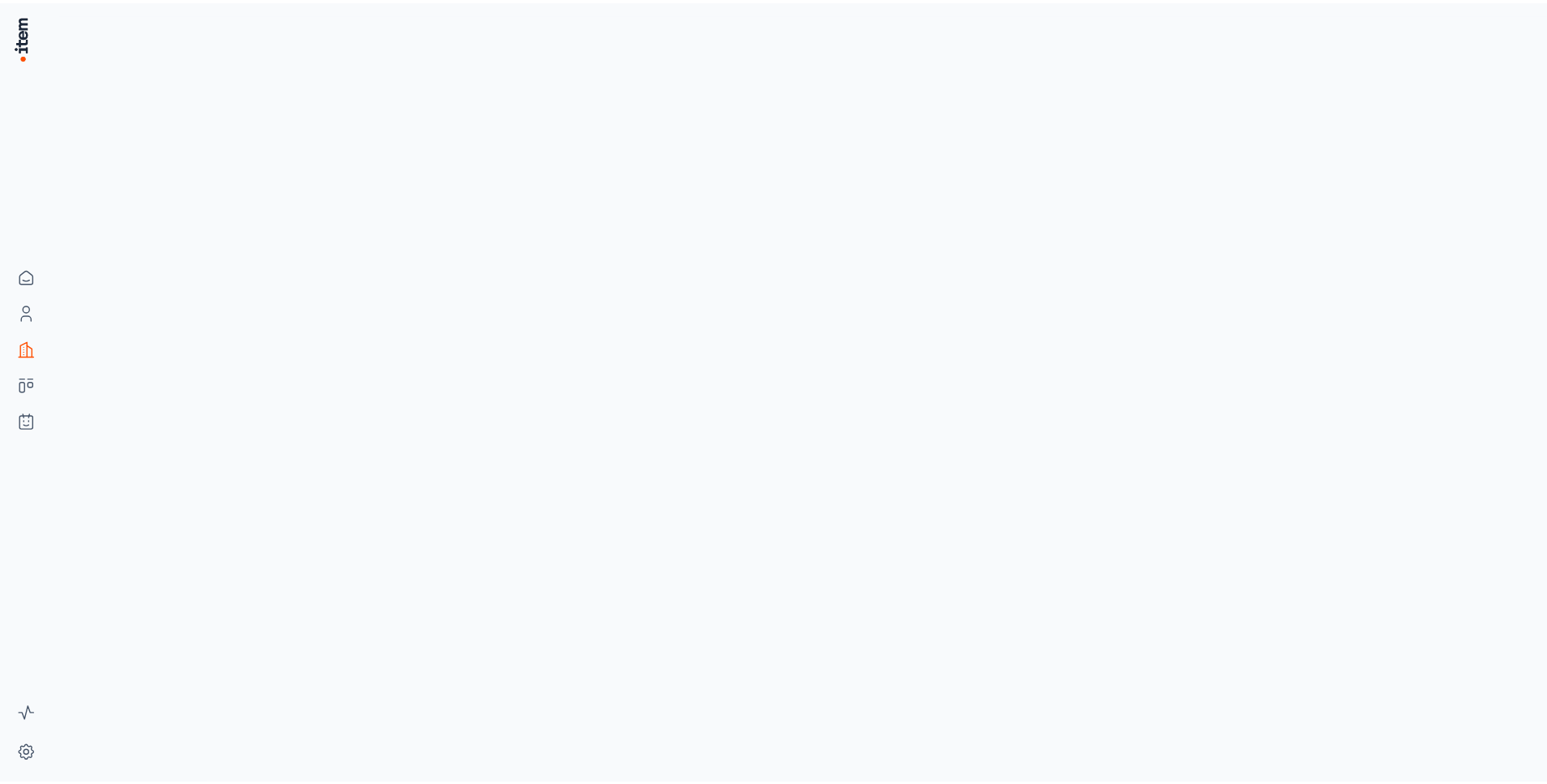
scroll to position [0, 0]
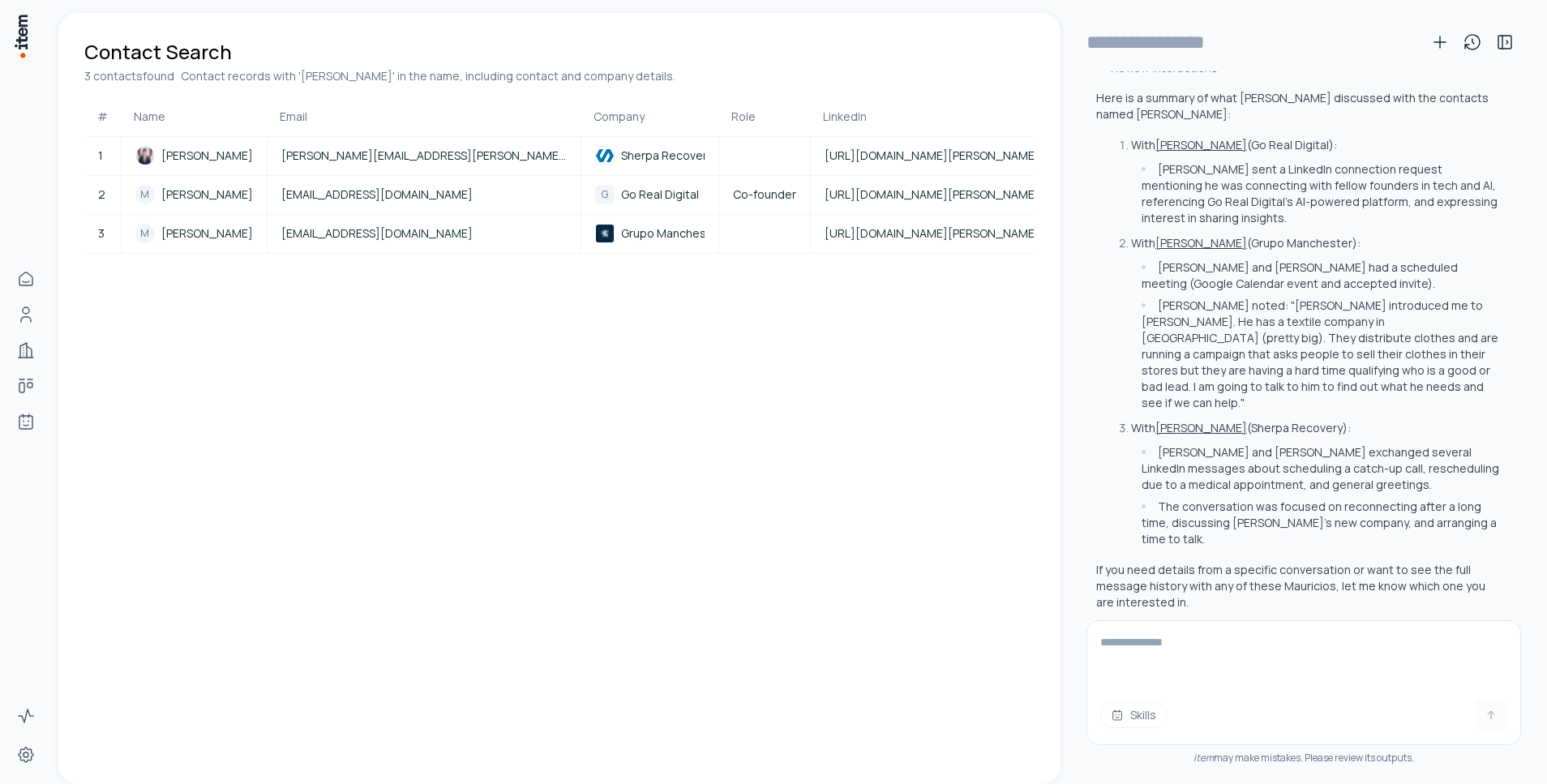
type input "**********"
click at [1295, 694] on div "Skills" at bounding box center [1303, 676] width 433 height 111
click at [1278, 673] on textarea at bounding box center [1303, 653] width 433 height 65
type textarea "******"
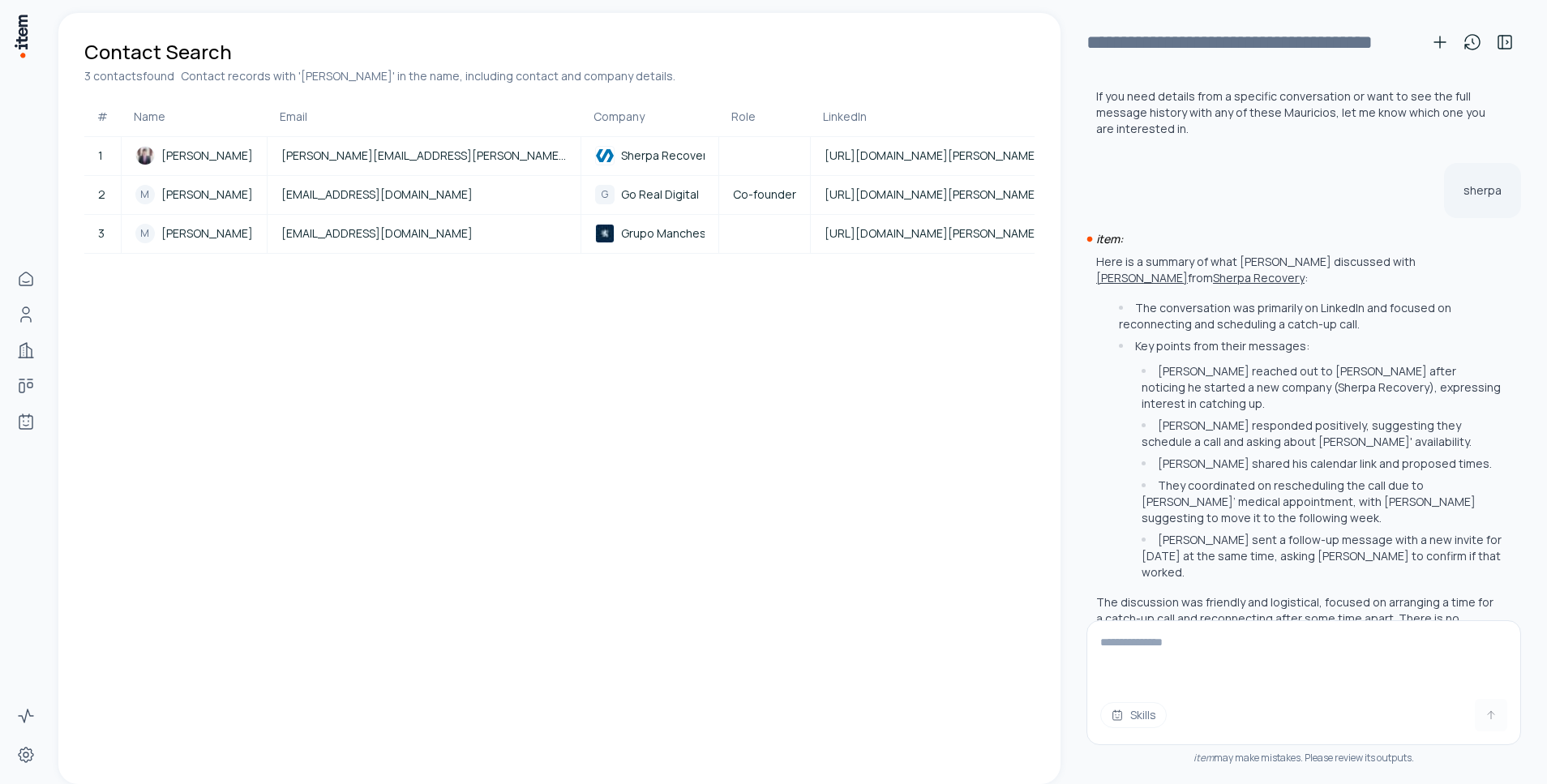
scroll to position [791, 0]
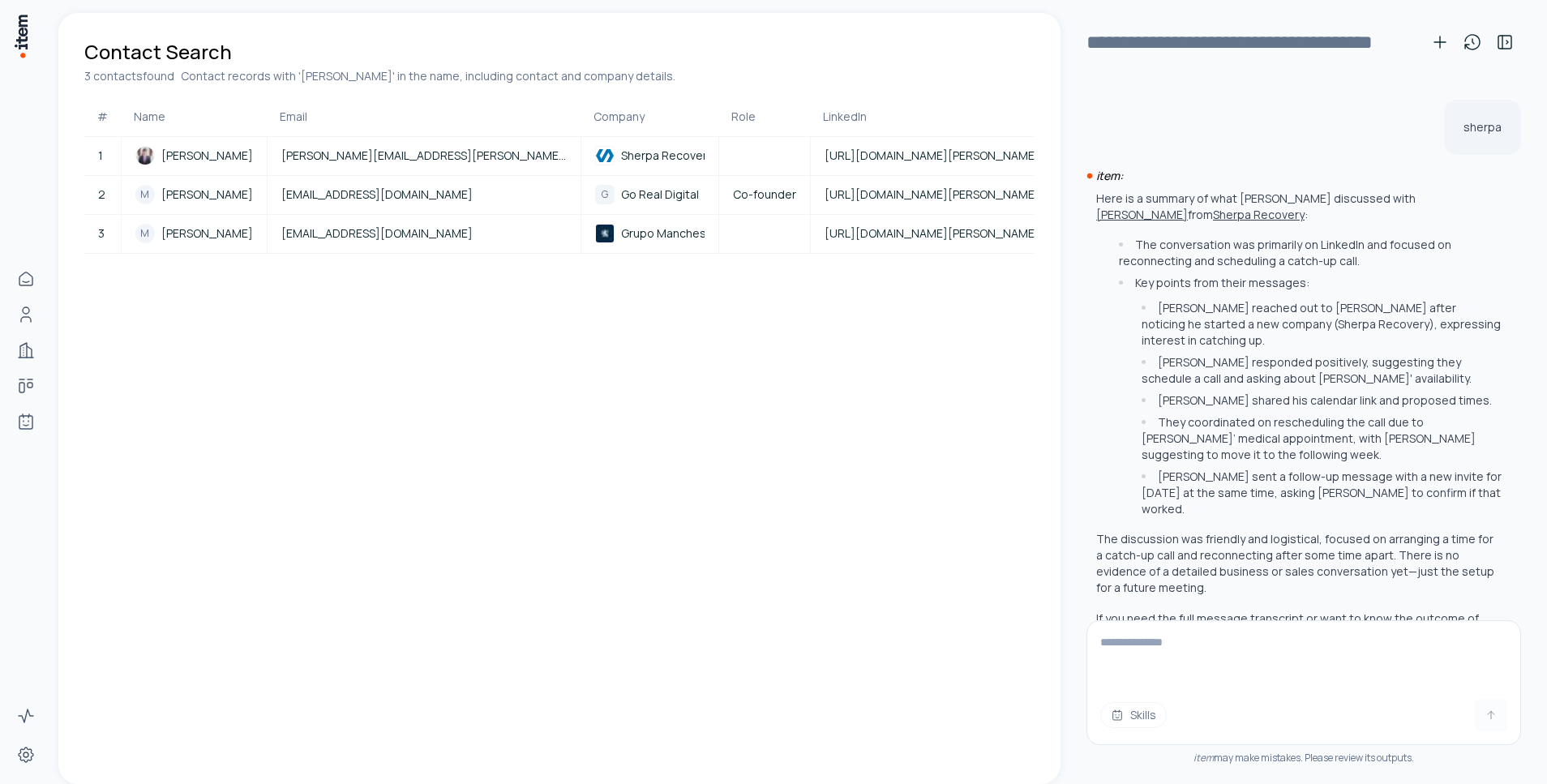
click at [1201, 531] on p "The discussion was friendly and logistical, focused on arranging a time for a c…" at bounding box center [1299, 563] width 405 height 65
click at [1306, 610] on p "If you need the full message transcript or want to know the outcome of their sc…" at bounding box center [1299, 626] width 405 height 32
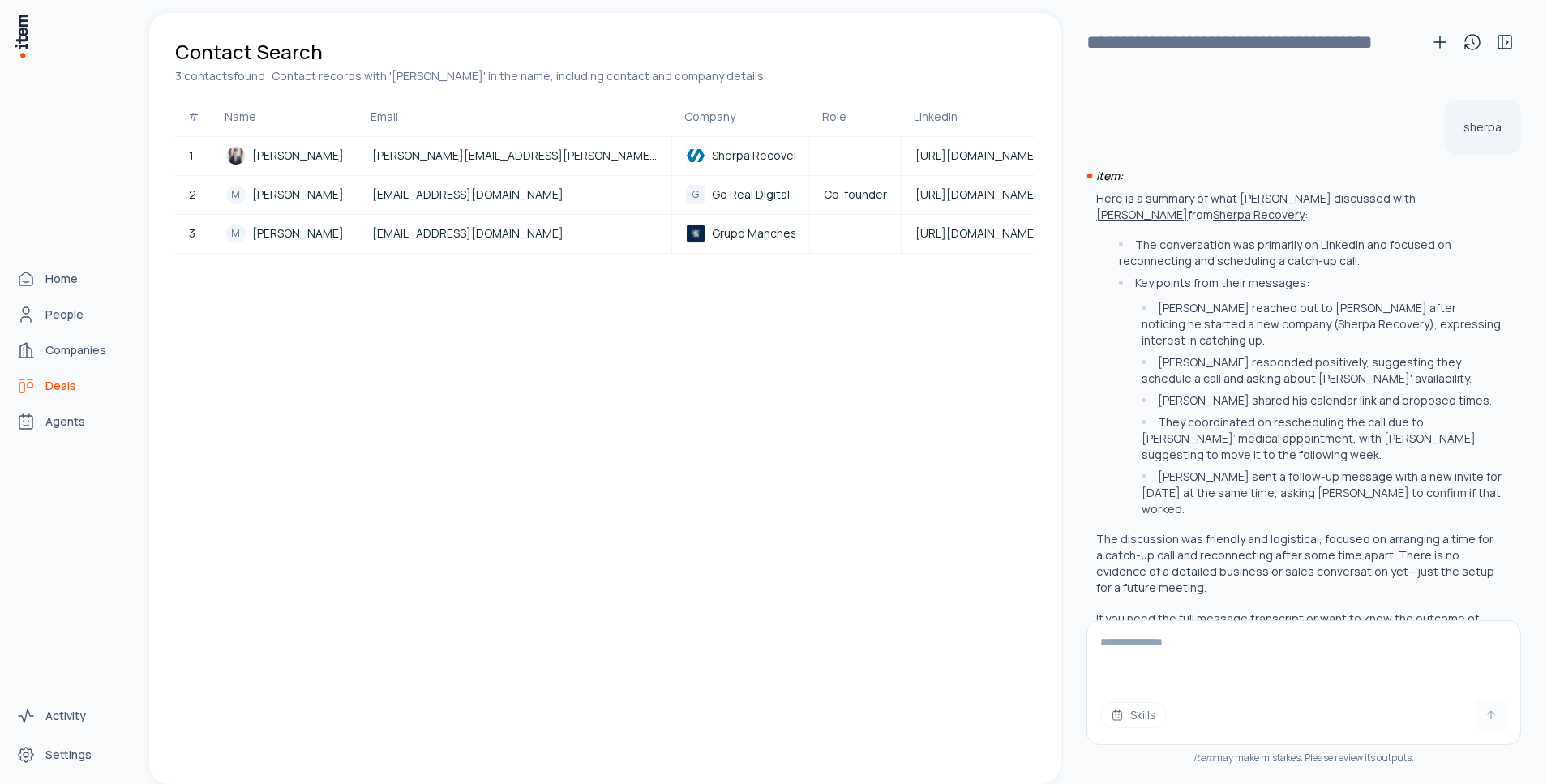
click at [47, 380] on span "Deals" at bounding box center [61, 386] width 31 height 16
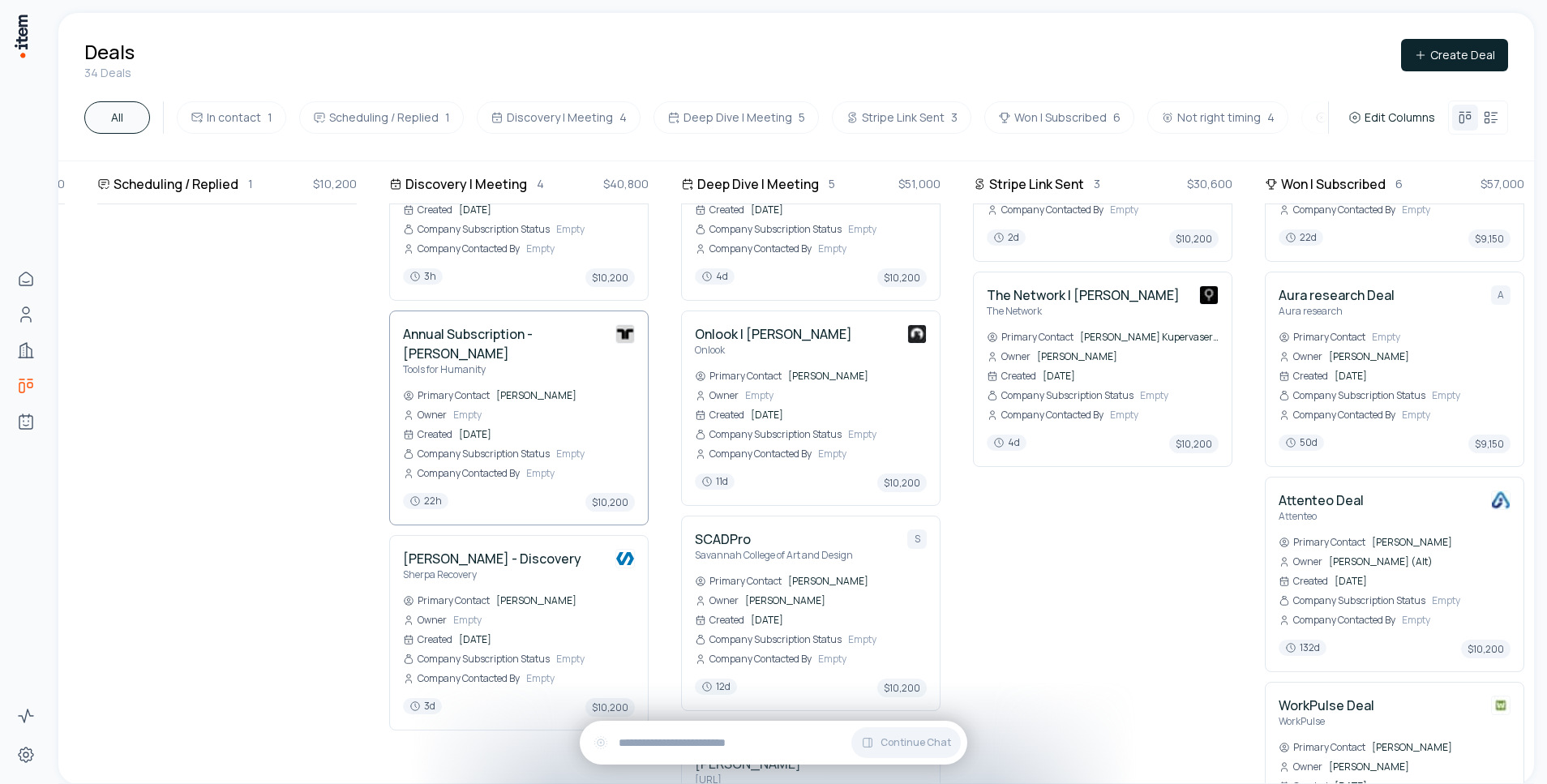
scroll to position [345, 285]
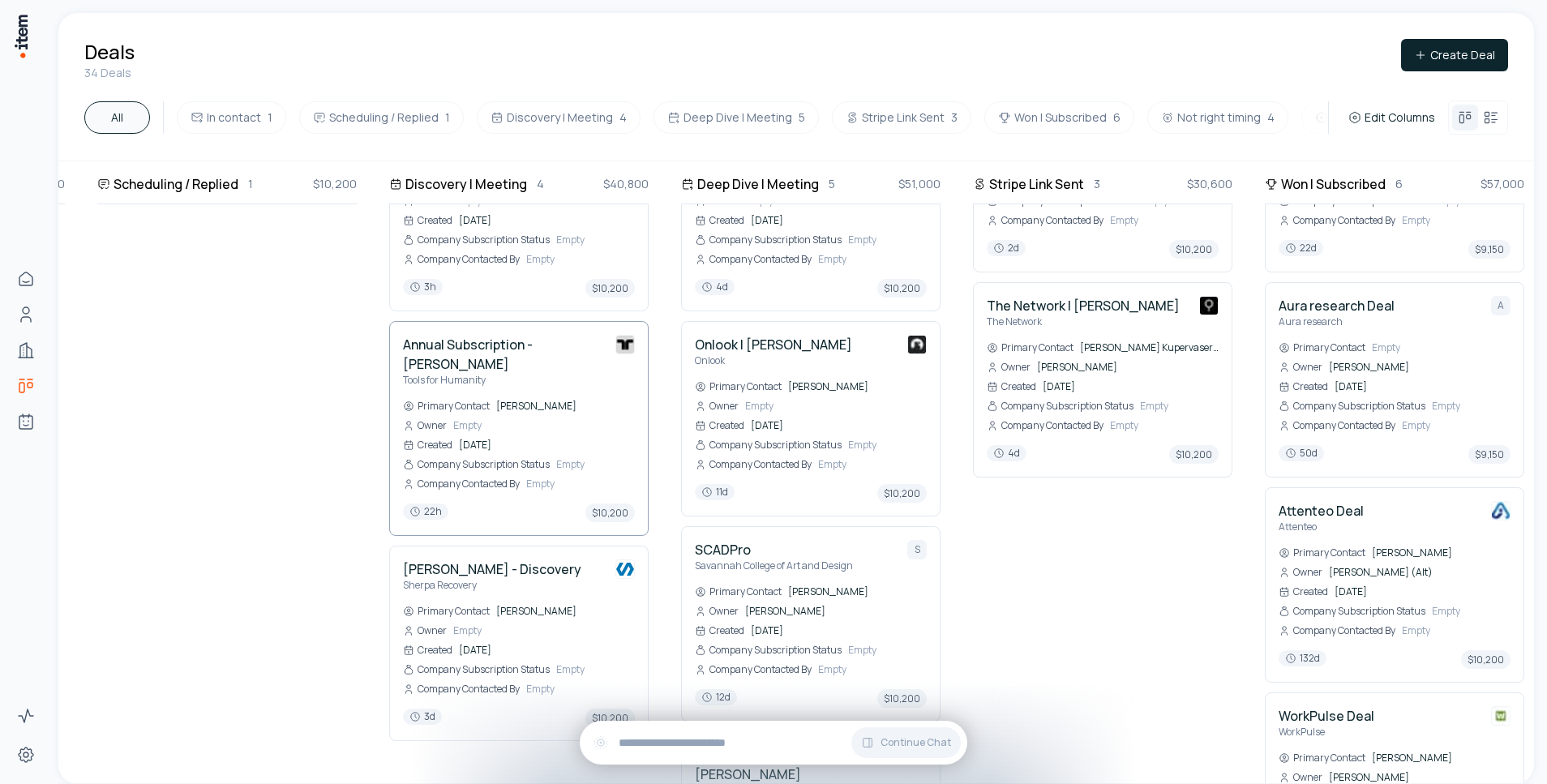
click at [498, 334] on h4 "Annual Subscription - [PERSON_NAME]" at bounding box center [503, 354] width 200 height 39
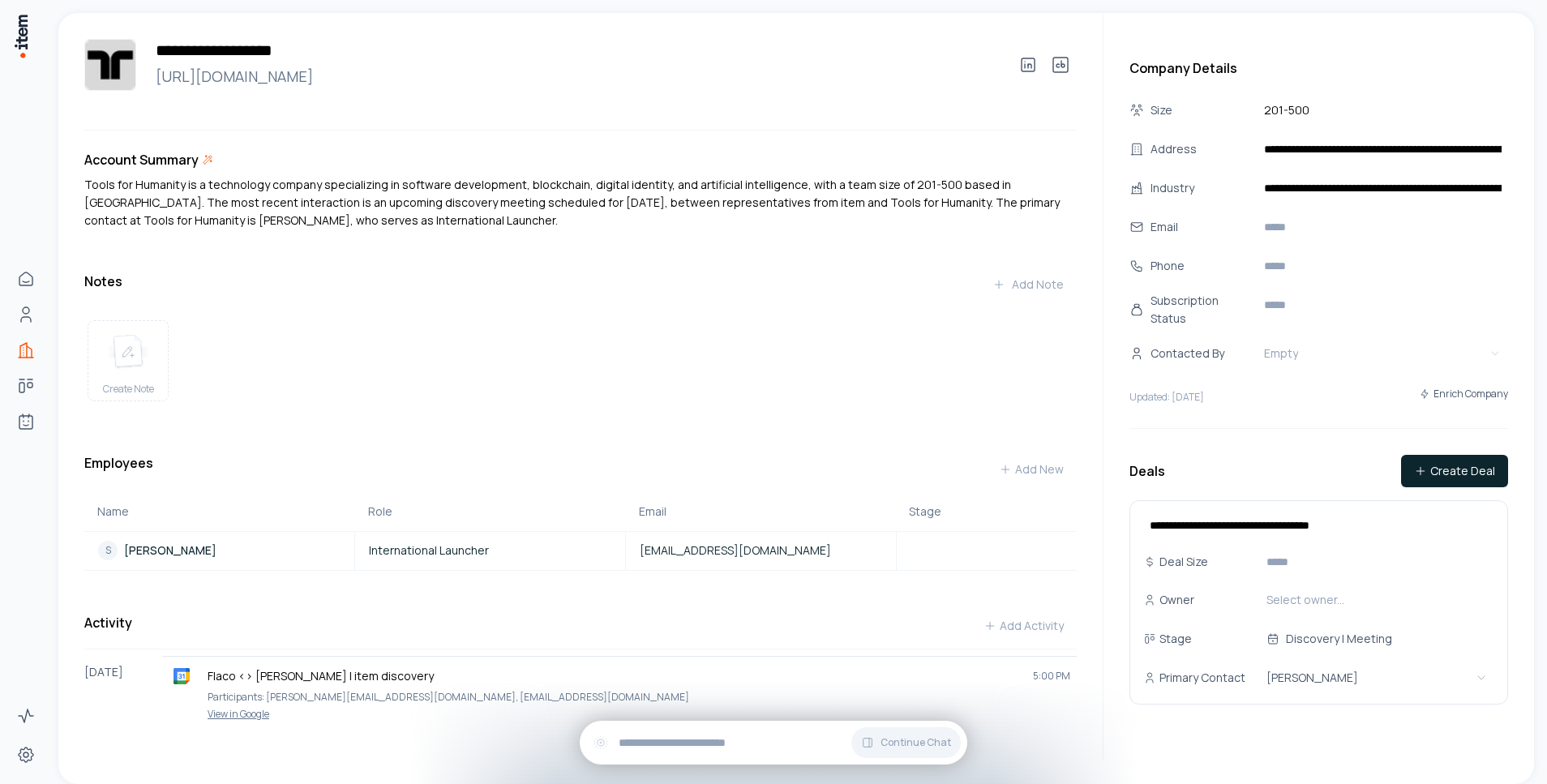
drag, startPoint x: 574, startPoint y: 275, endPoint x: 467, endPoint y: 177, distance: 145.1
click at [467, 177] on div "Account Summary Tools for Humanity is a technology company specializing in soft…" at bounding box center [581, 454] width 992 height 609
click at [592, 219] on p "Tools for Humanity is a technology company specializing in software development…" at bounding box center [581, 202] width 992 height 54
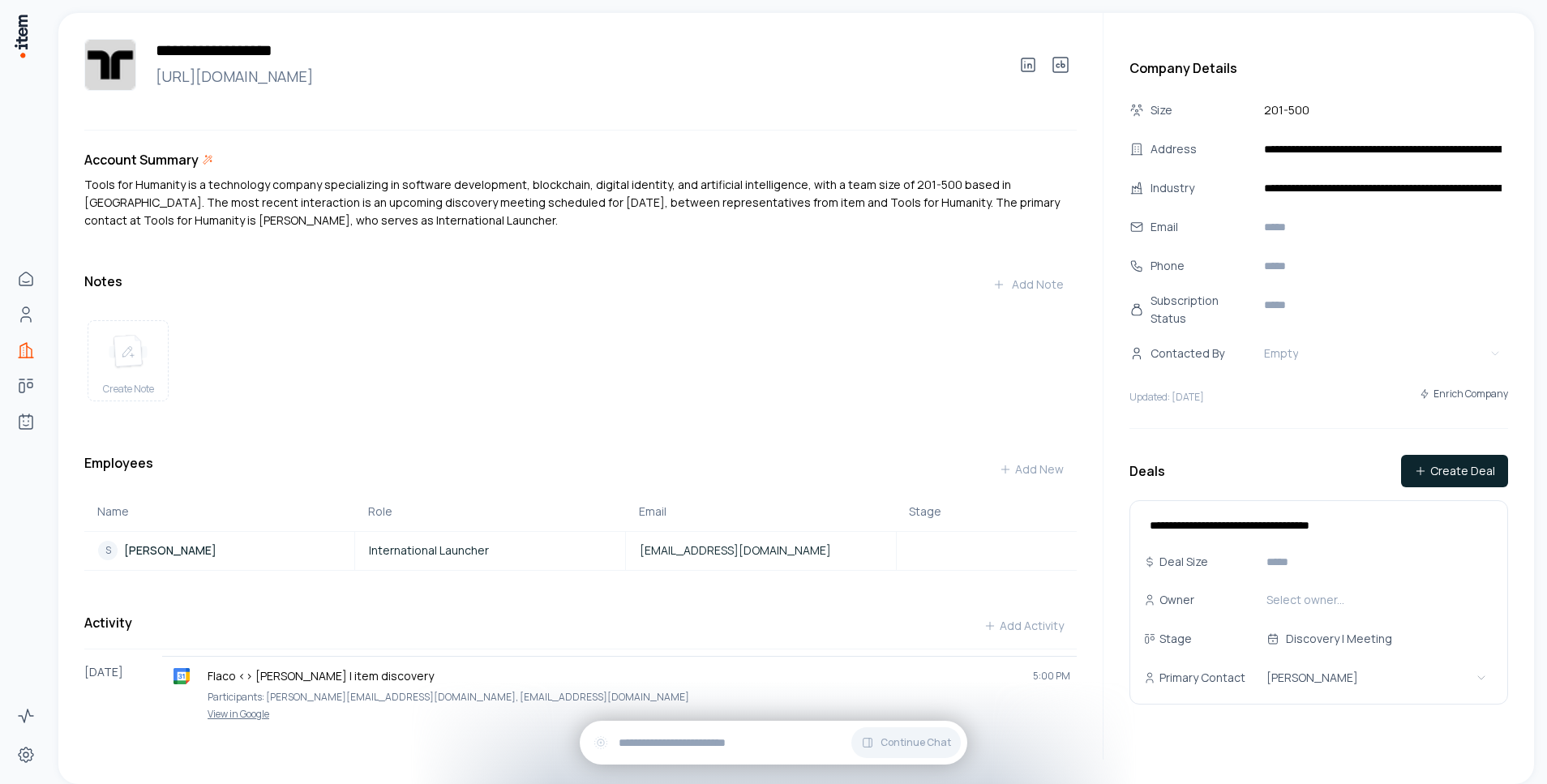
click at [667, 253] on div "Account Summary Tools for Humanity is a technology company specializing in soft…" at bounding box center [581, 454] width 992 height 609
click at [459, 306] on div "Notes Add Note Create Note" at bounding box center [581, 342] width 992 height 146
